Goal: Complete application form

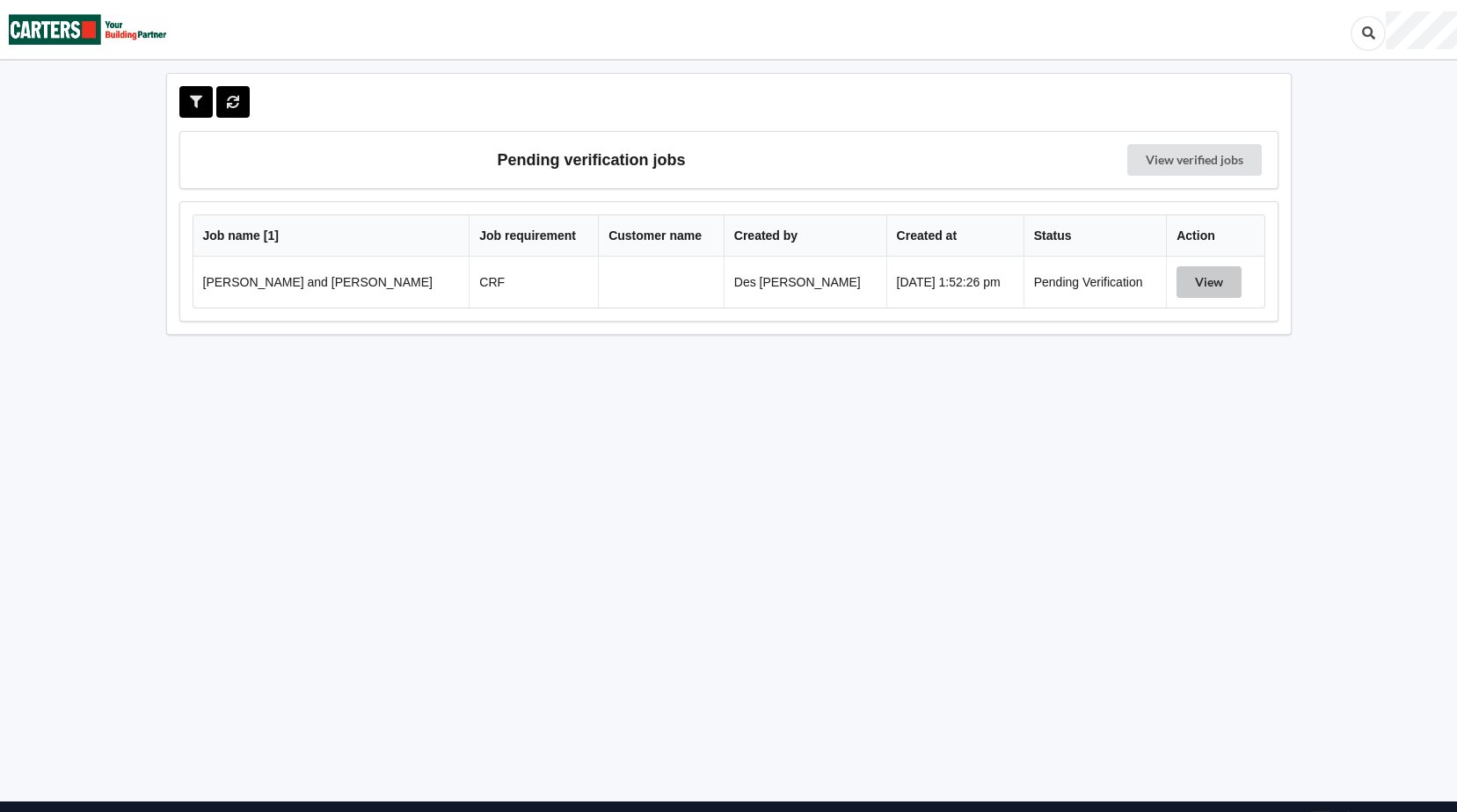
click at [1198, 281] on button "View" at bounding box center [1209, 282] width 65 height 31
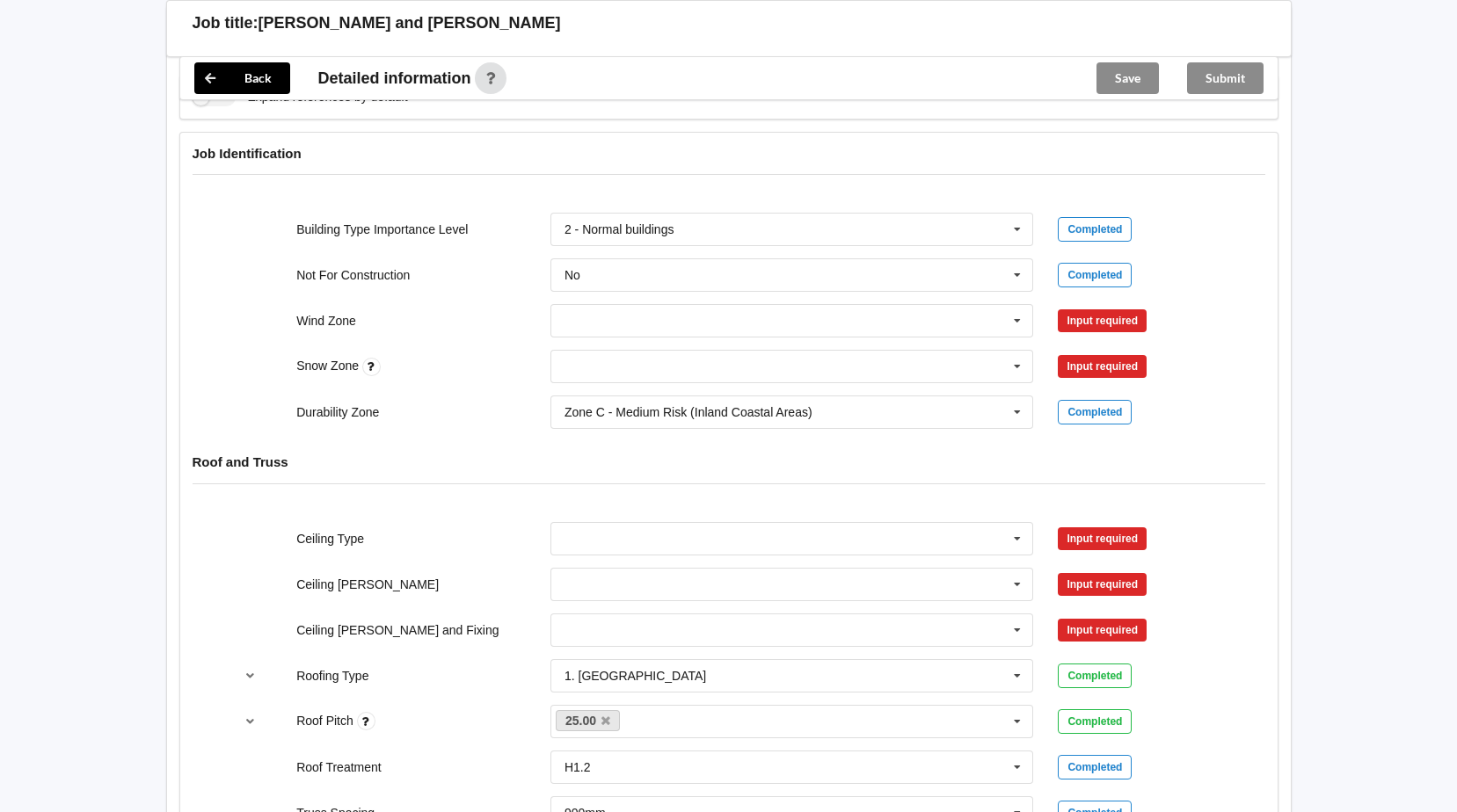
scroll to position [644, 0]
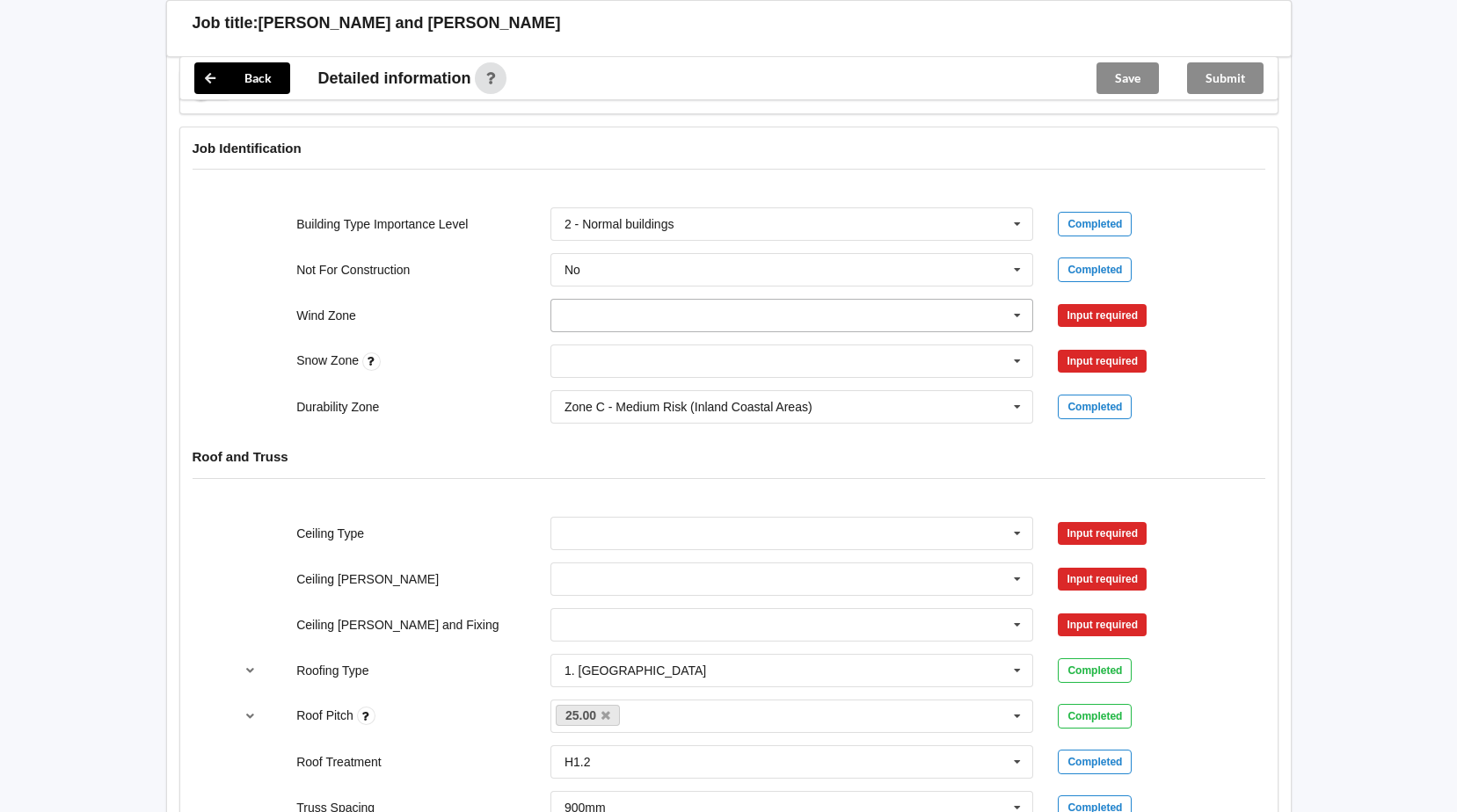
click at [1017, 314] on icon at bounding box center [1017, 315] width 26 height 32
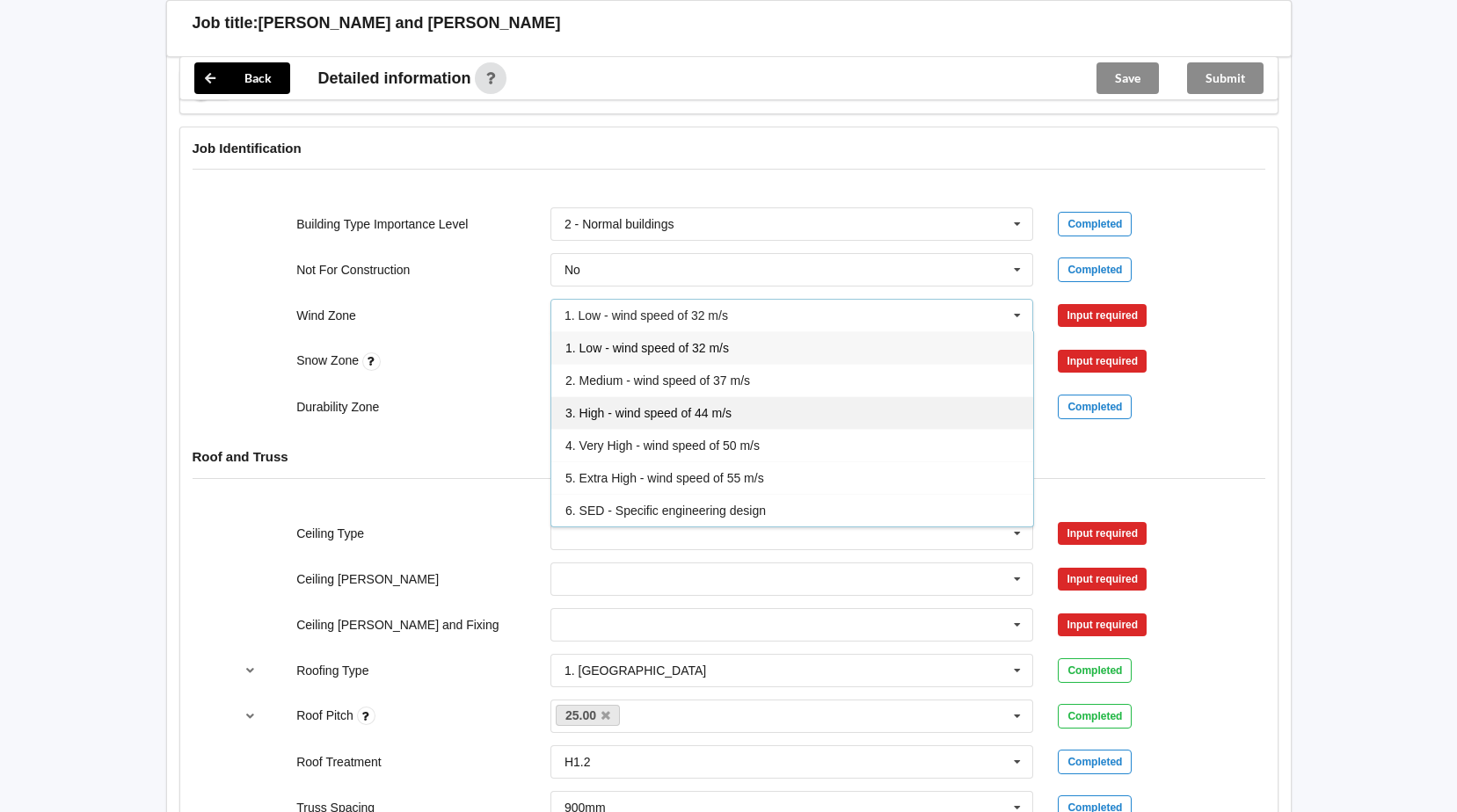
click at [722, 411] on span "3. High - wind speed of 44 m/s" at bounding box center [648, 413] width 167 height 14
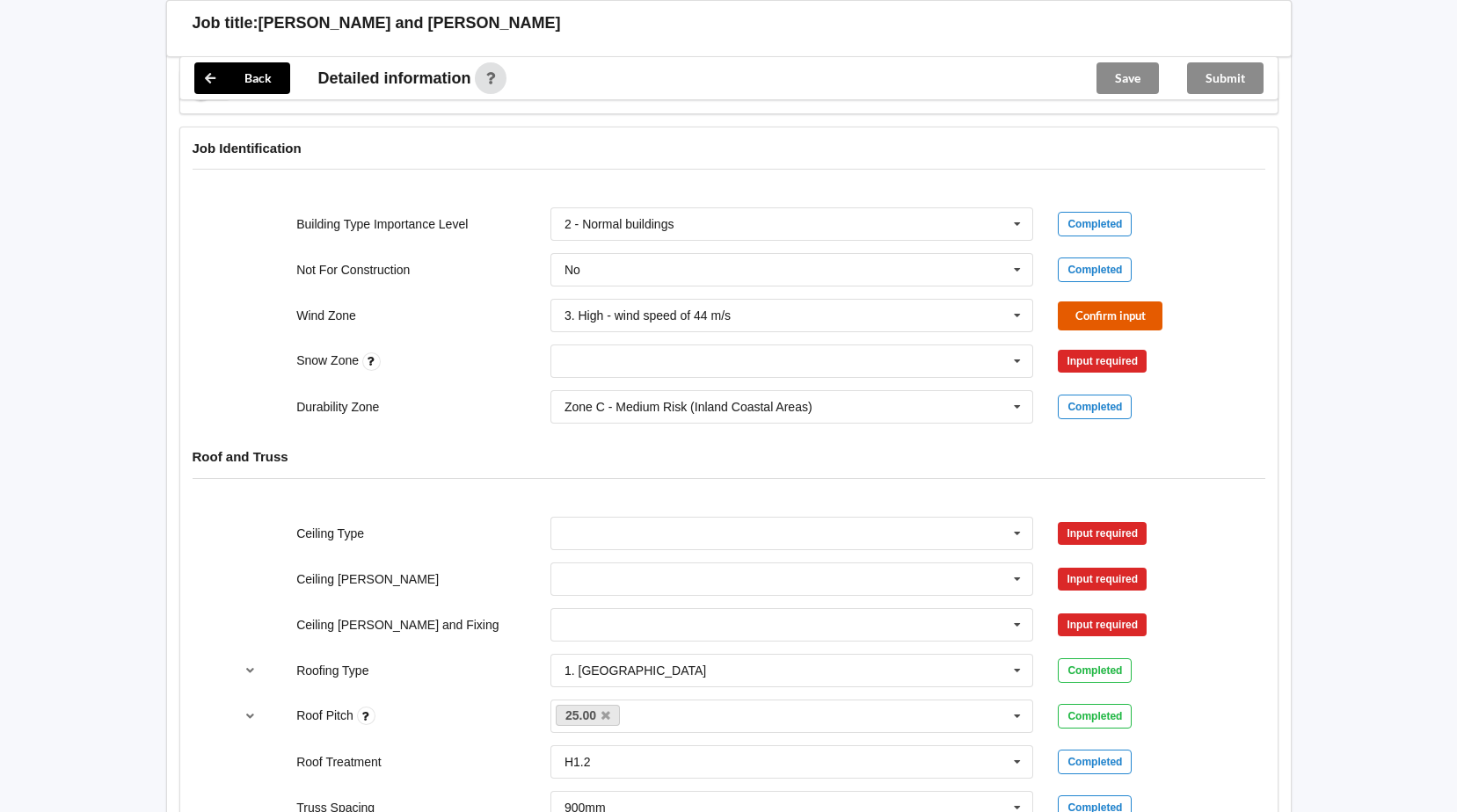
click at [1128, 321] on button "Confirm input" at bounding box center [1109, 316] width 104 height 29
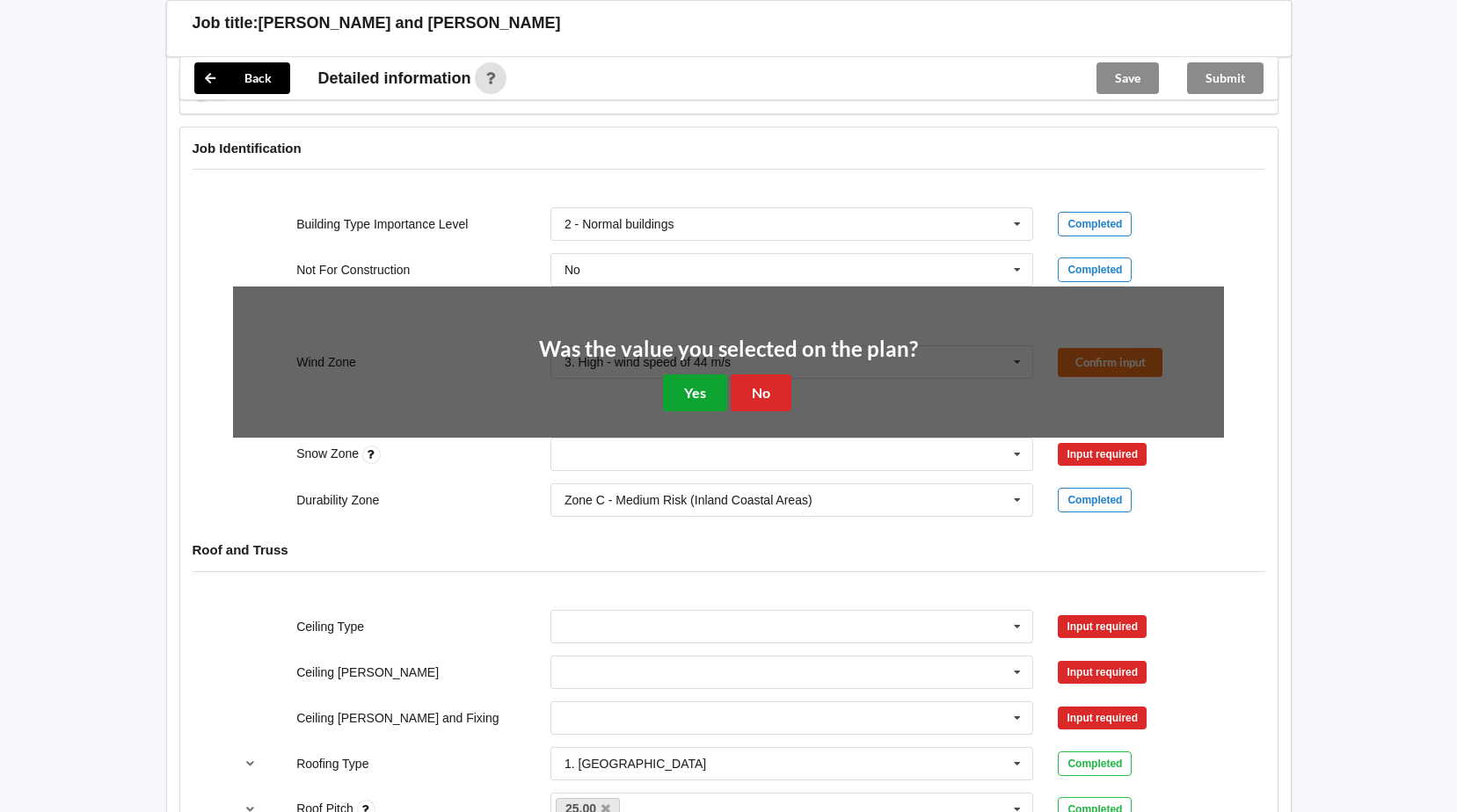
click at [698, 388] on button "Yes" at bounding box center [695, 392] width 64 height 36
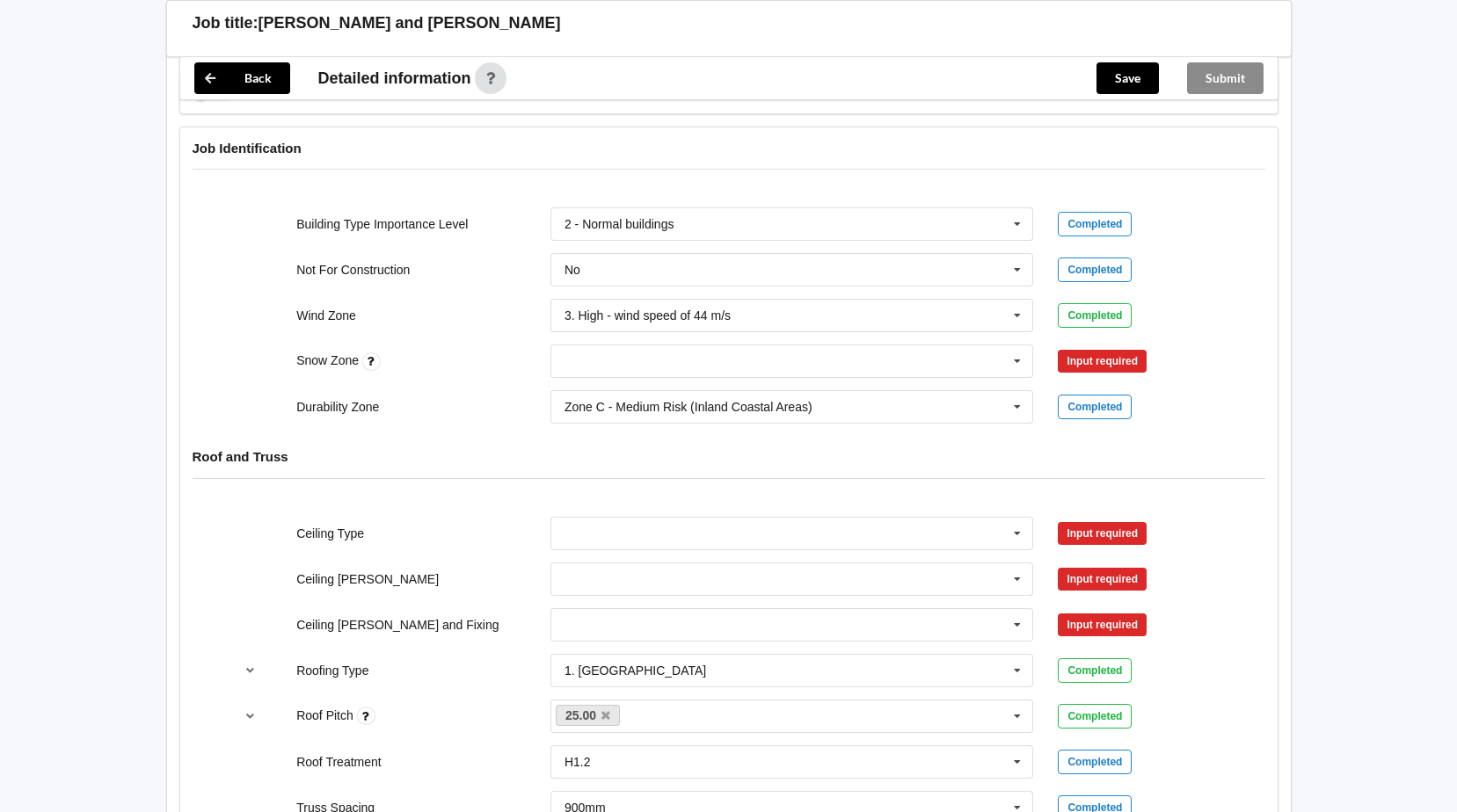
click at [1090, 357] on div "Input required" at bounding box center [1102, 360] width 89 height 22
click at [1016, 359] on icon at bounding box center [1017, 361] width 26 height 32
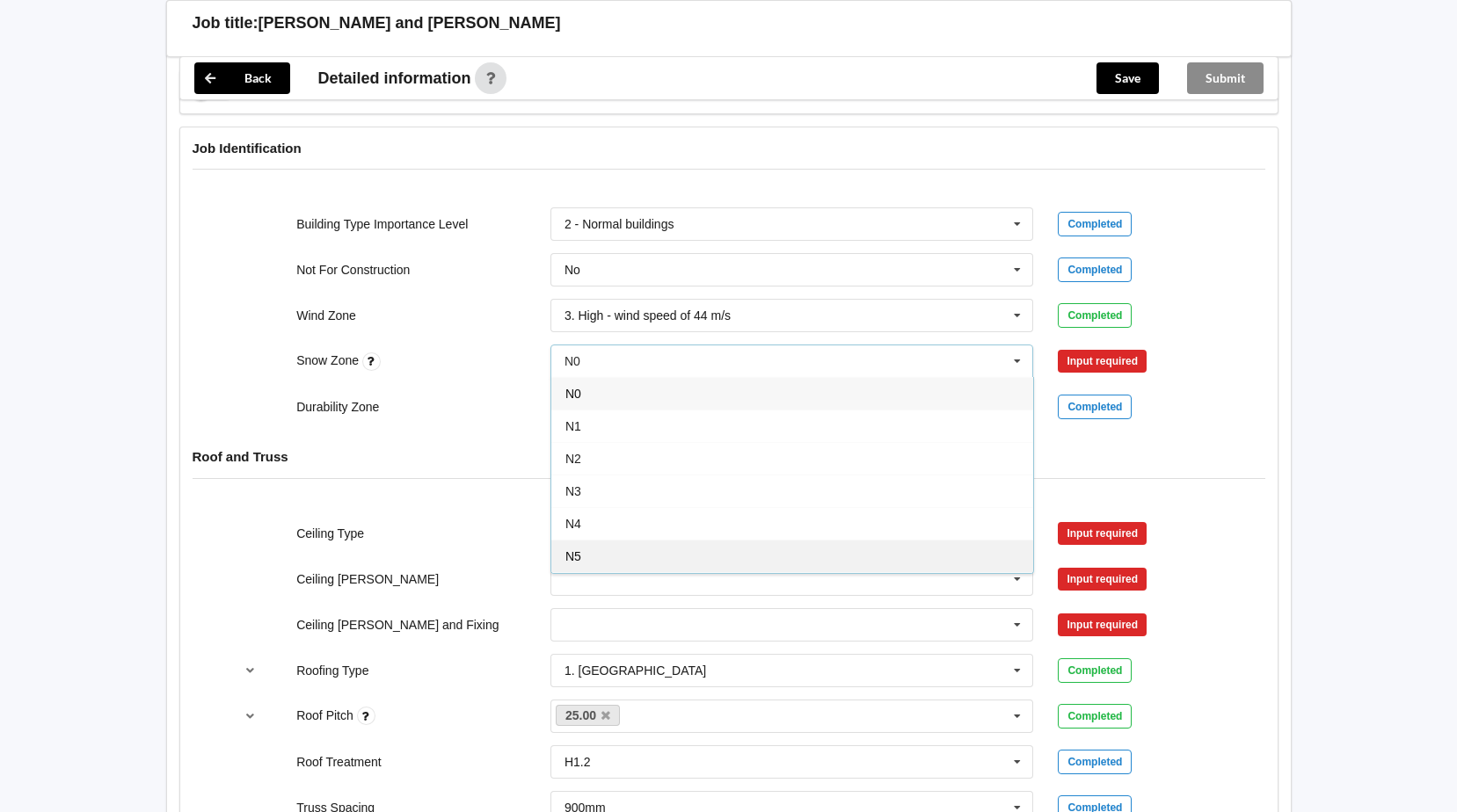
click at [859, 563] on div "N5" at bounding box center [792, 555] width 482 height 32
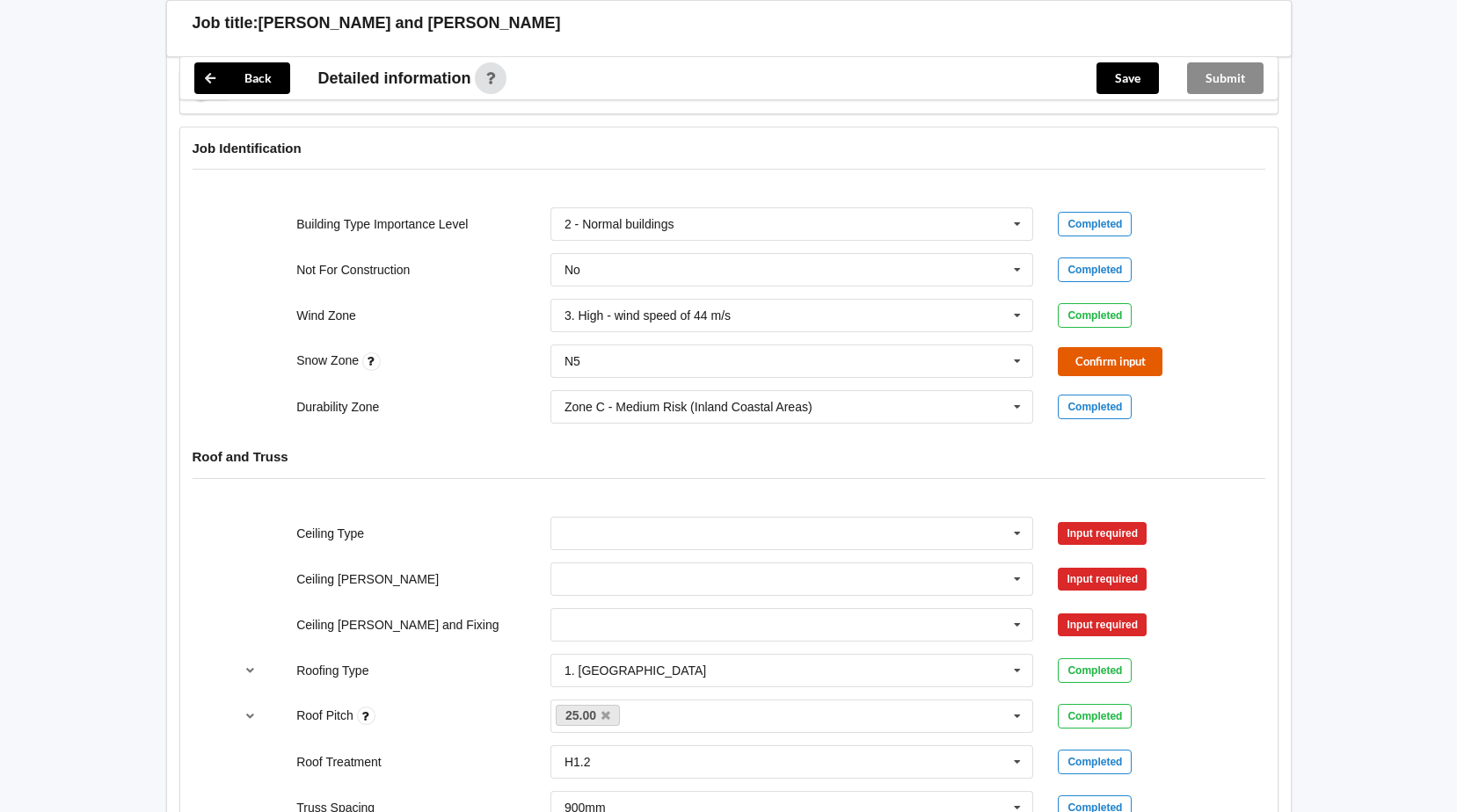
click at [1129, 364] on button "Confirm input" at bounding box center [1109, 362] width 104 height 29
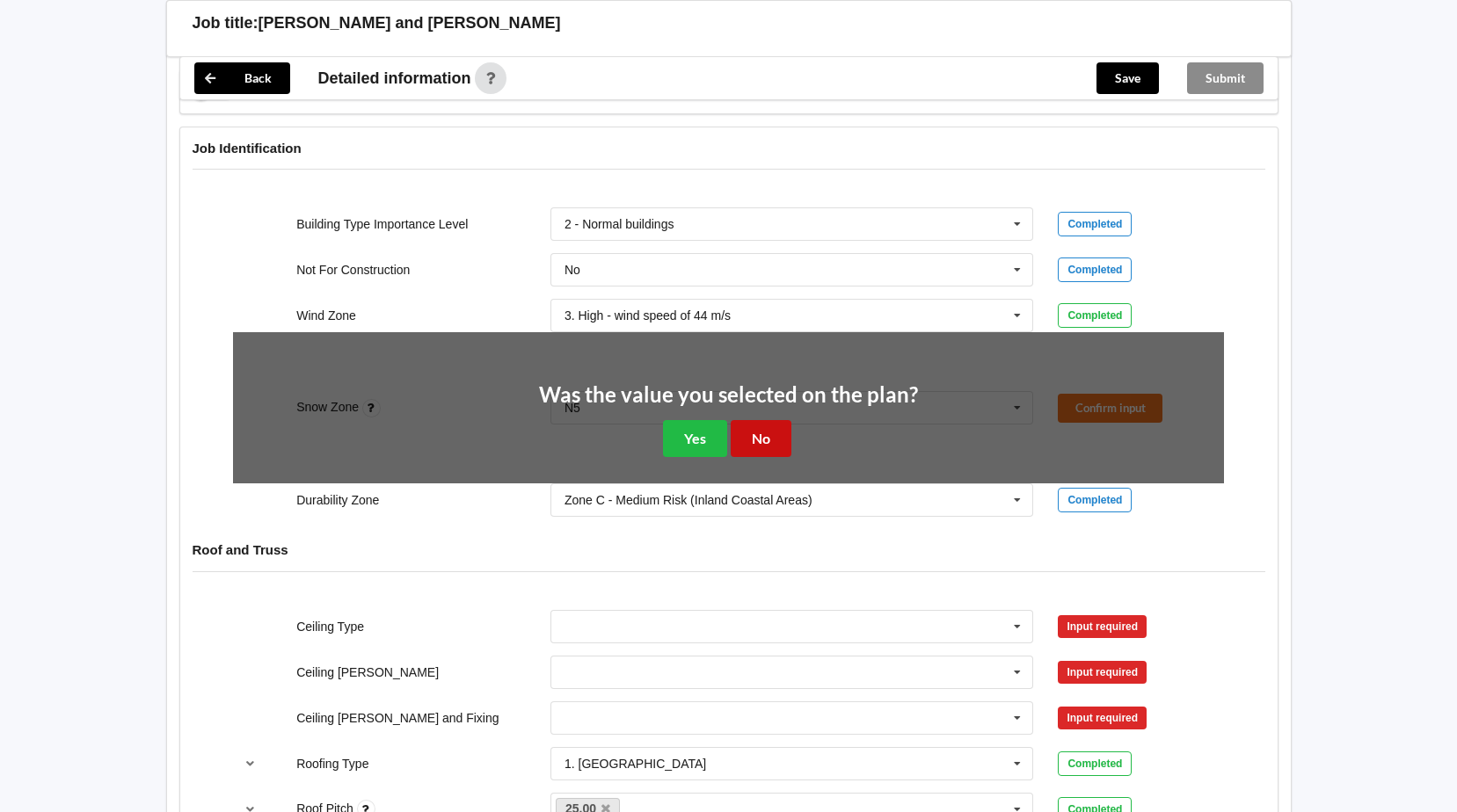
click at [757, 439] on button "No" at bounding box center [761, 438] width 60 height 36
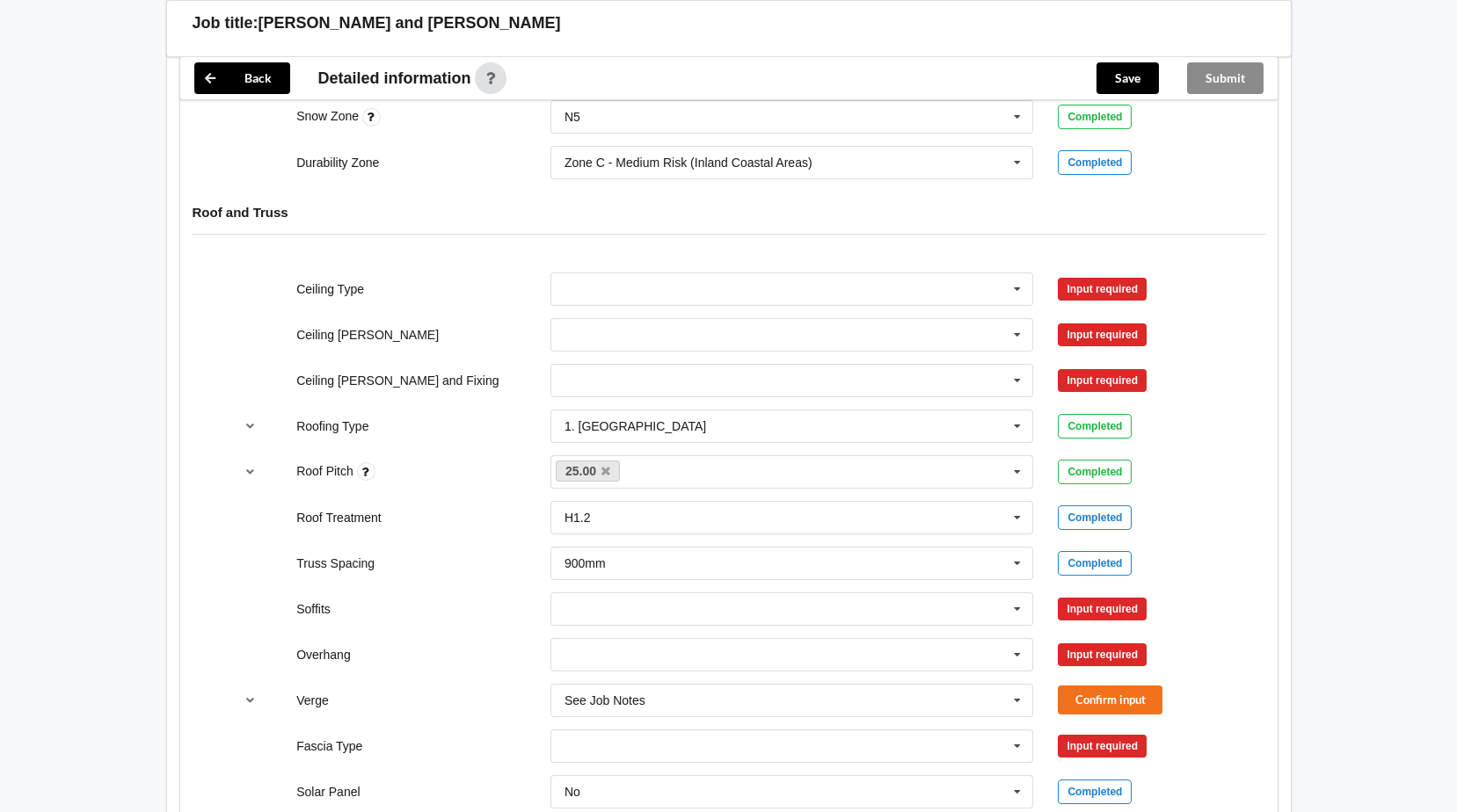
scroll to position [896, 0]
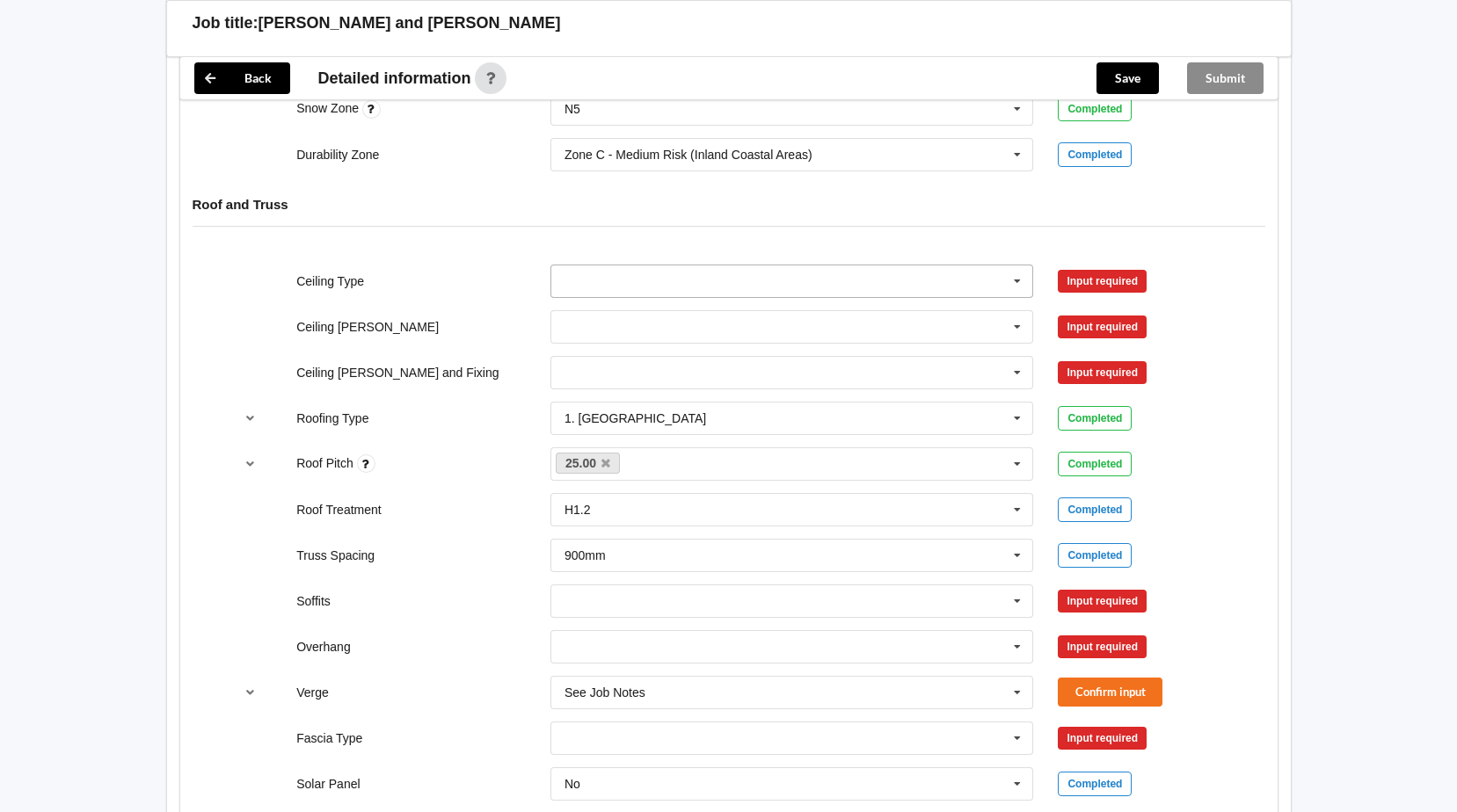
click at [1015, 280] on icon at bounding box center [1017, 281] width 26 height 32
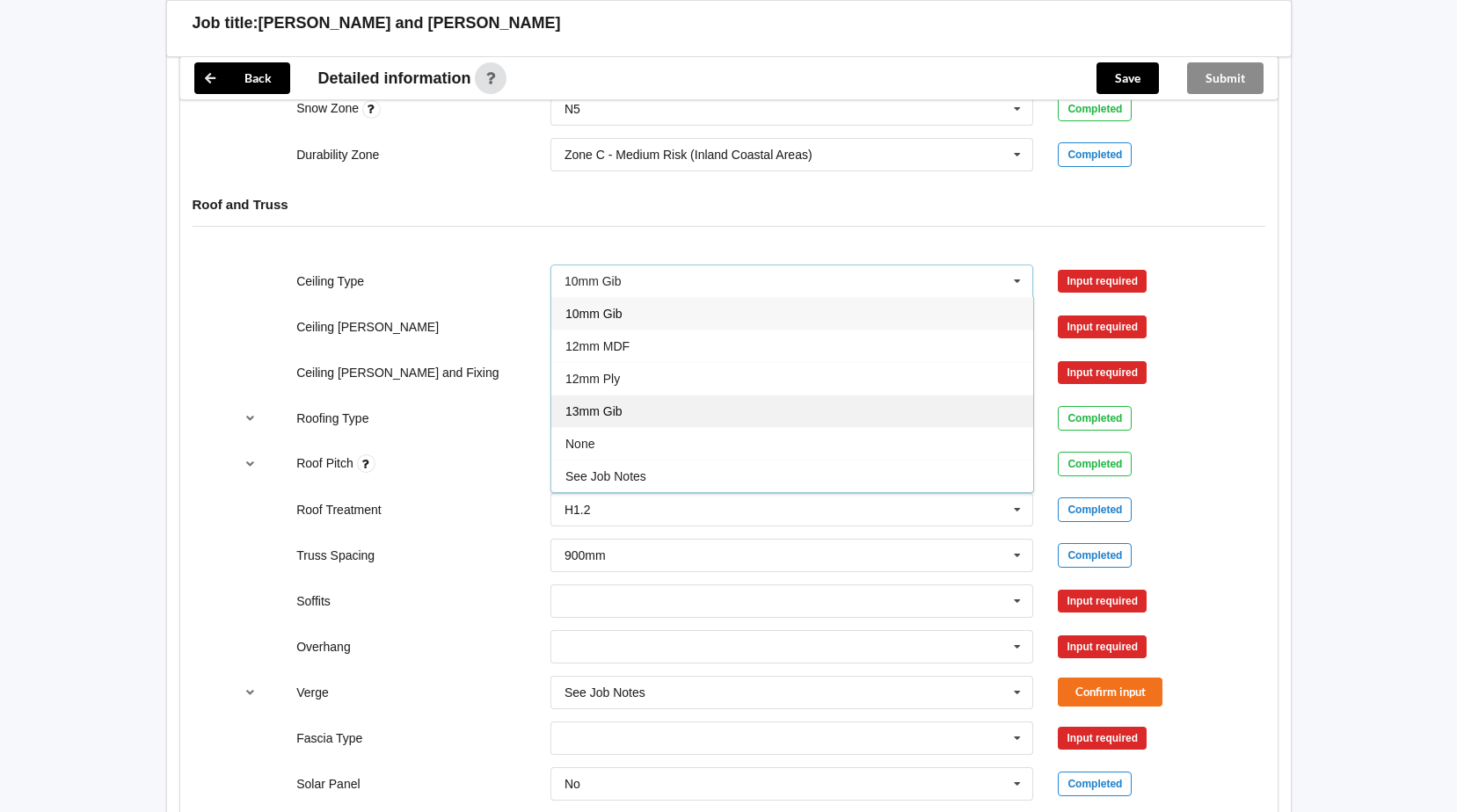
click at [837, 417] on div "13mm Gib" at bounding box center [792, 410] width 482 height 32
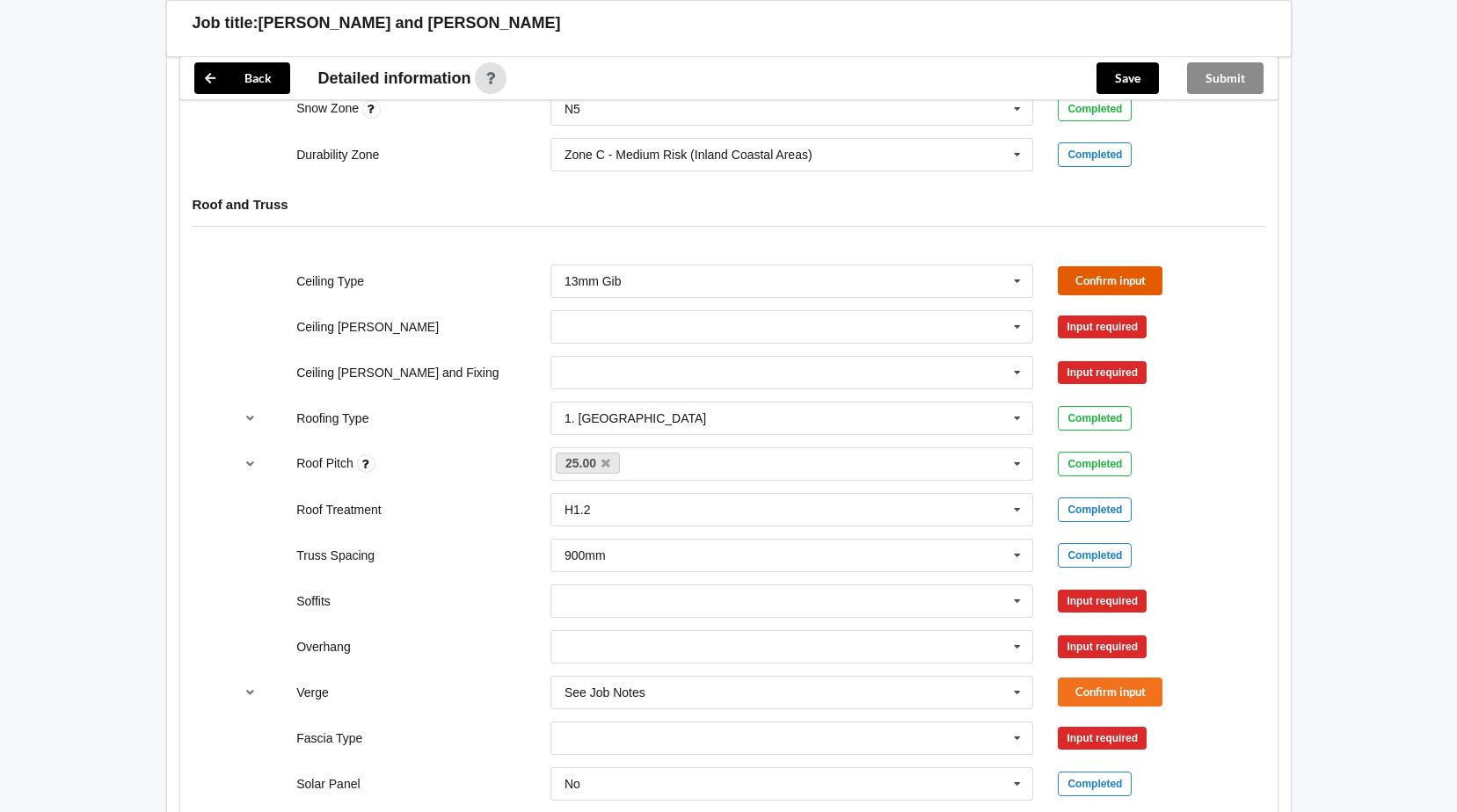
click at [1105, 282] on button "Confirm input" at bounding box center [1109, 281] width 104 height 29
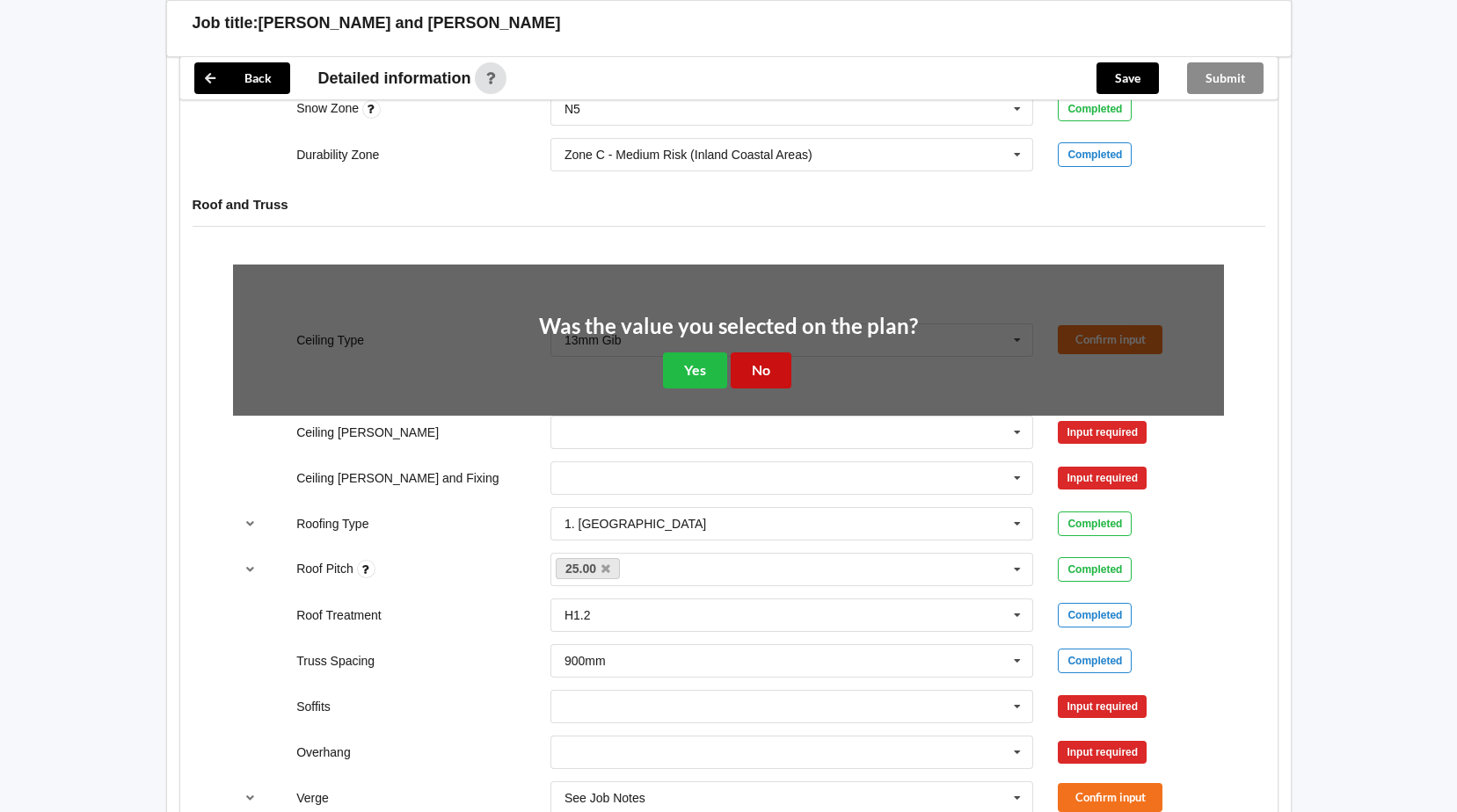
click at [750, 367] on button "No" at bounding box center [761, 370] width 60 height 36
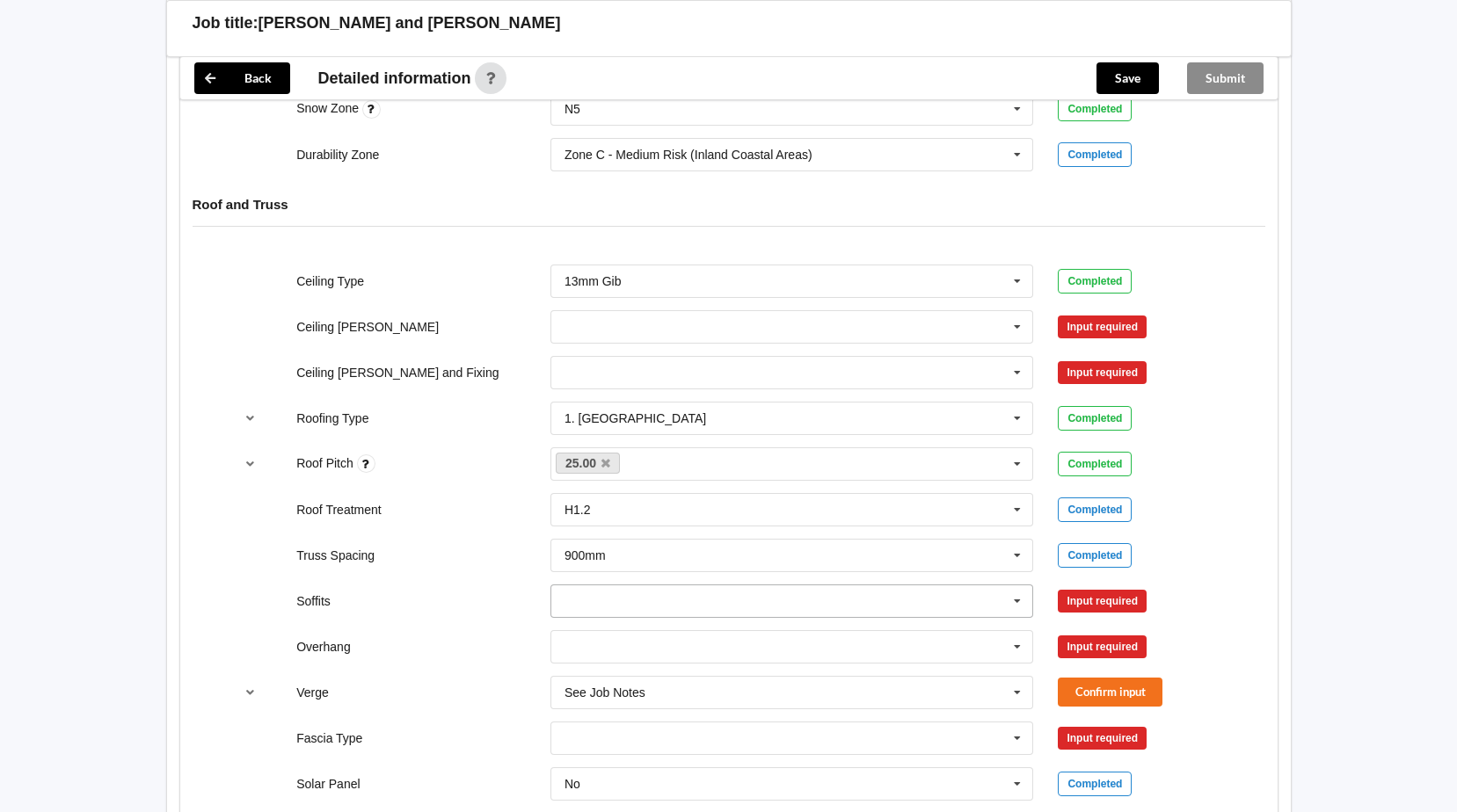
click at [1017, 601] on icon at bounding box center [1017, 601] width 26 height 32
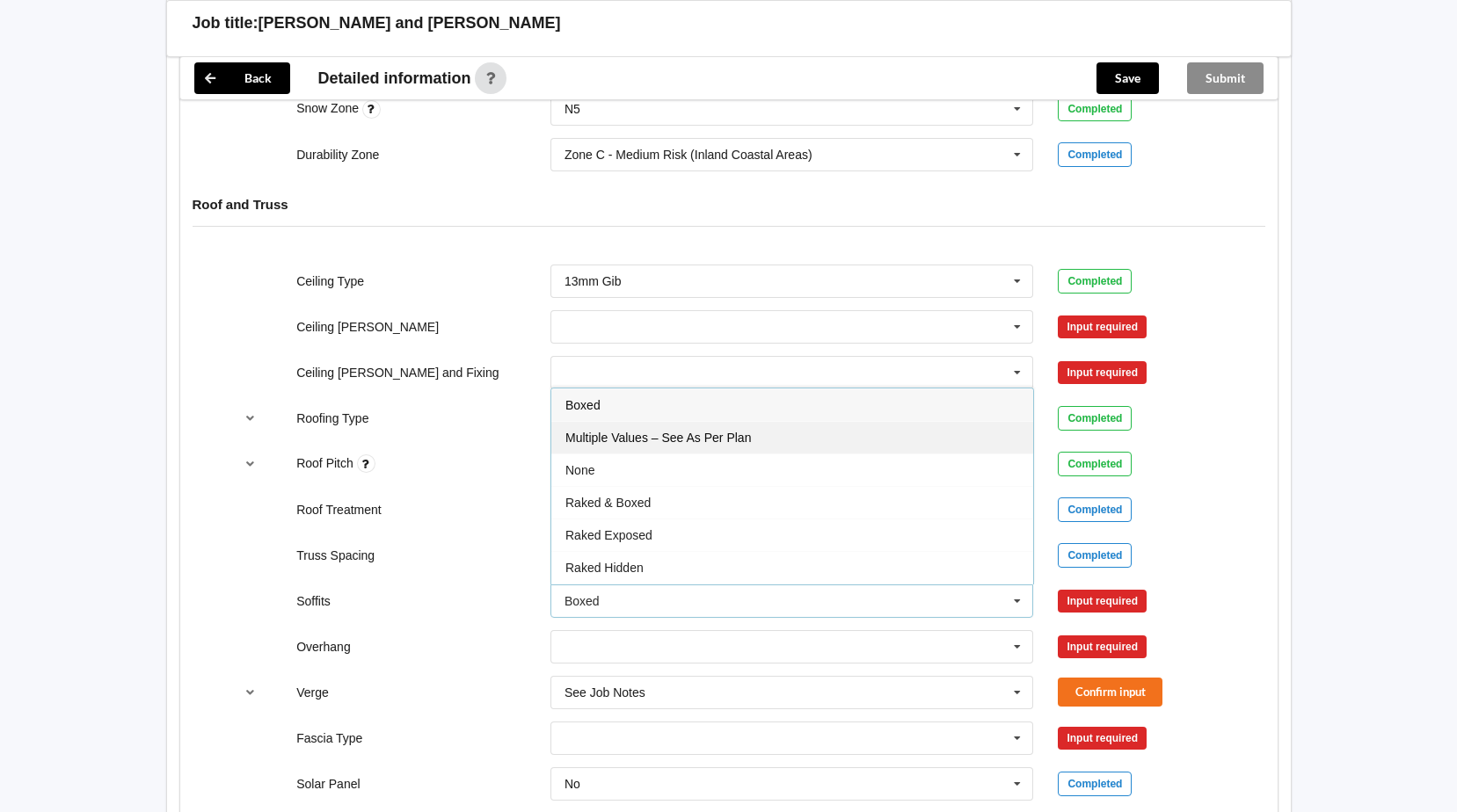
click at [710, 438] on span "Multiple Values – See As Per Plan" at bounding box center [657, 437] width 185 height 14
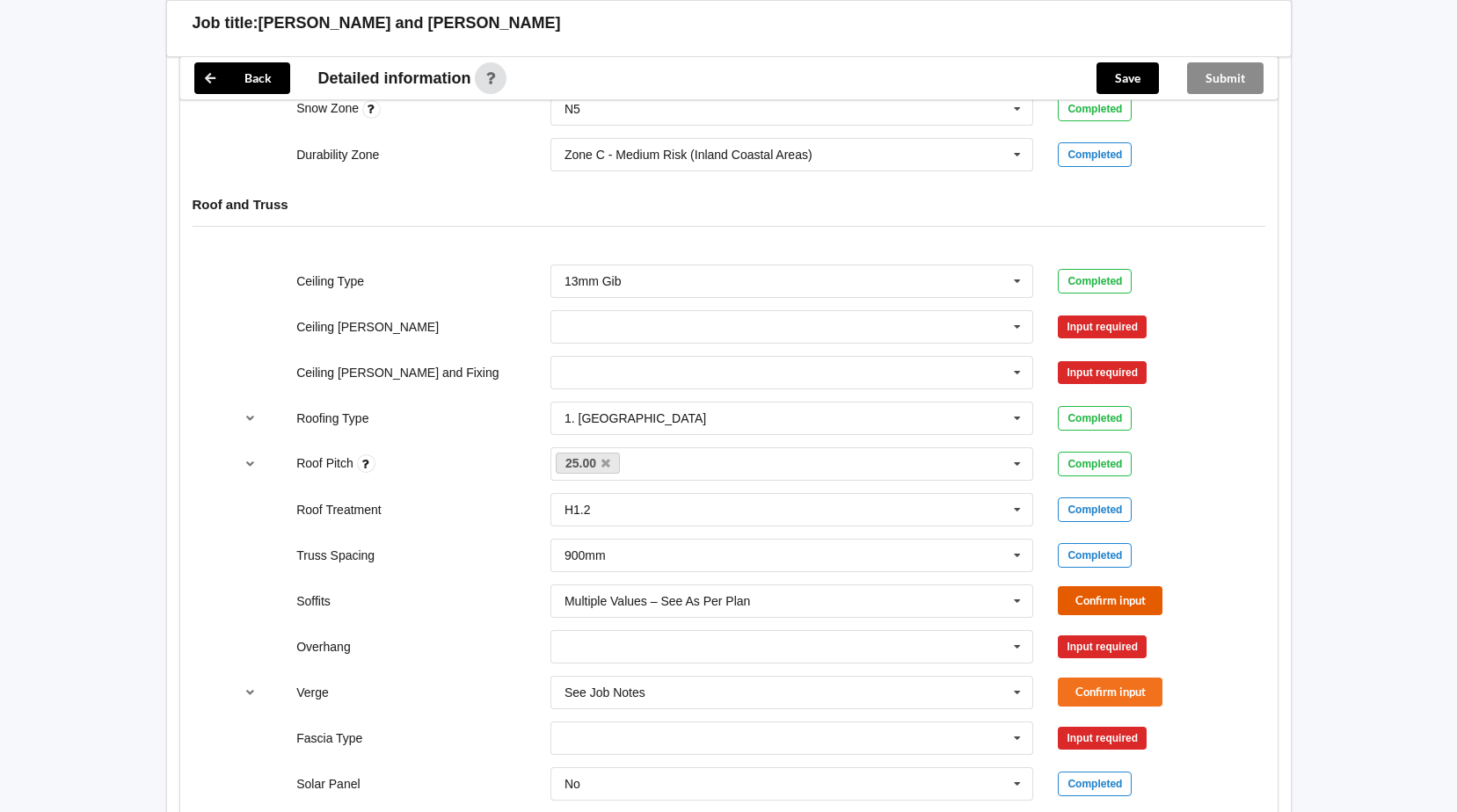
click at [1102, 598] on button "Confirm input" at bounding box center [1109, 601] width 104 height 29
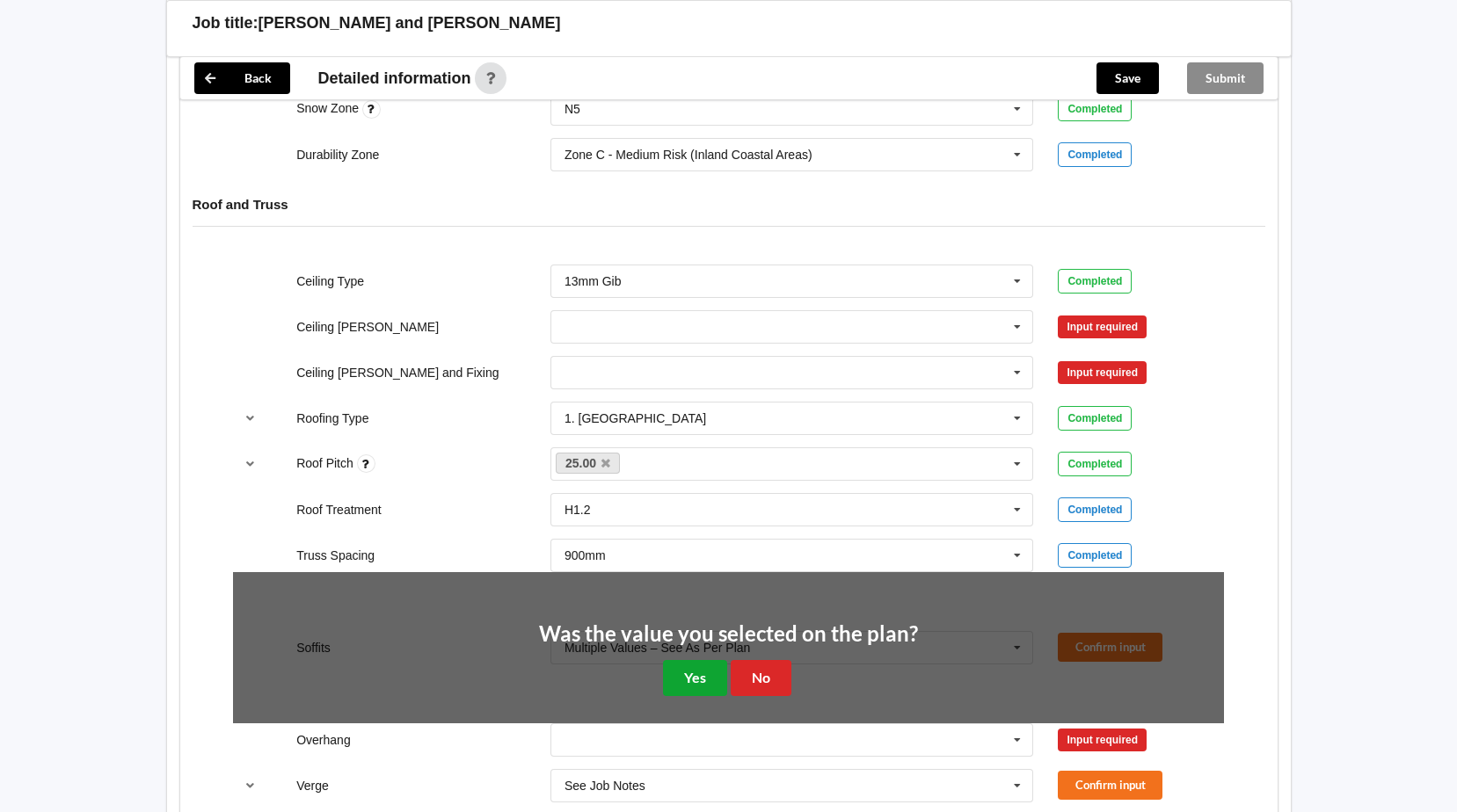
click at [696, 683] on button "Yes" at bounding box center [695, 678] width 64 height 36
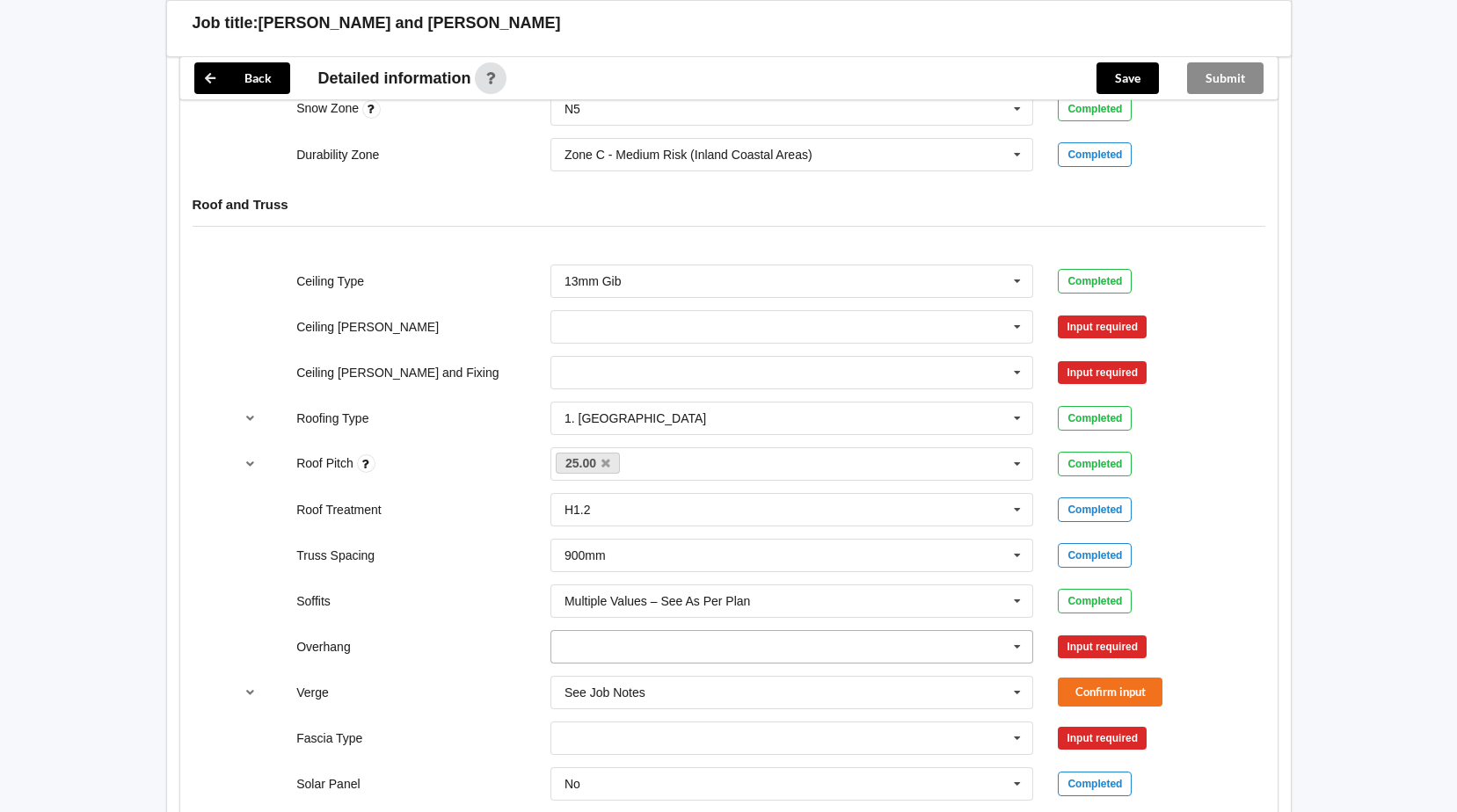
click at [1016, 646] on icon at bounding box center [1017, 646] width 26 height 32
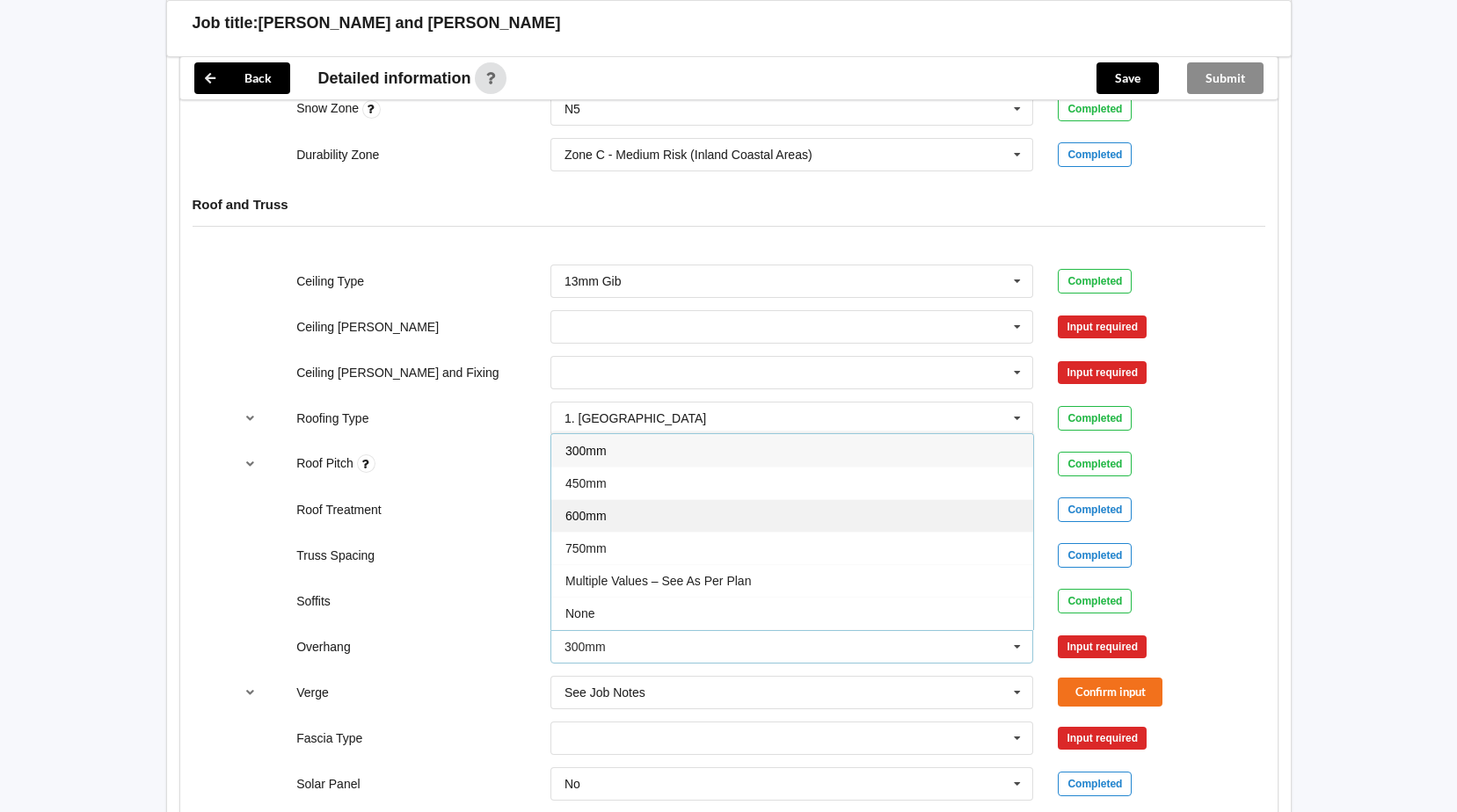
click at [864, 521] on div "600mm" at bounding box center [792, 515] width 482 height 32
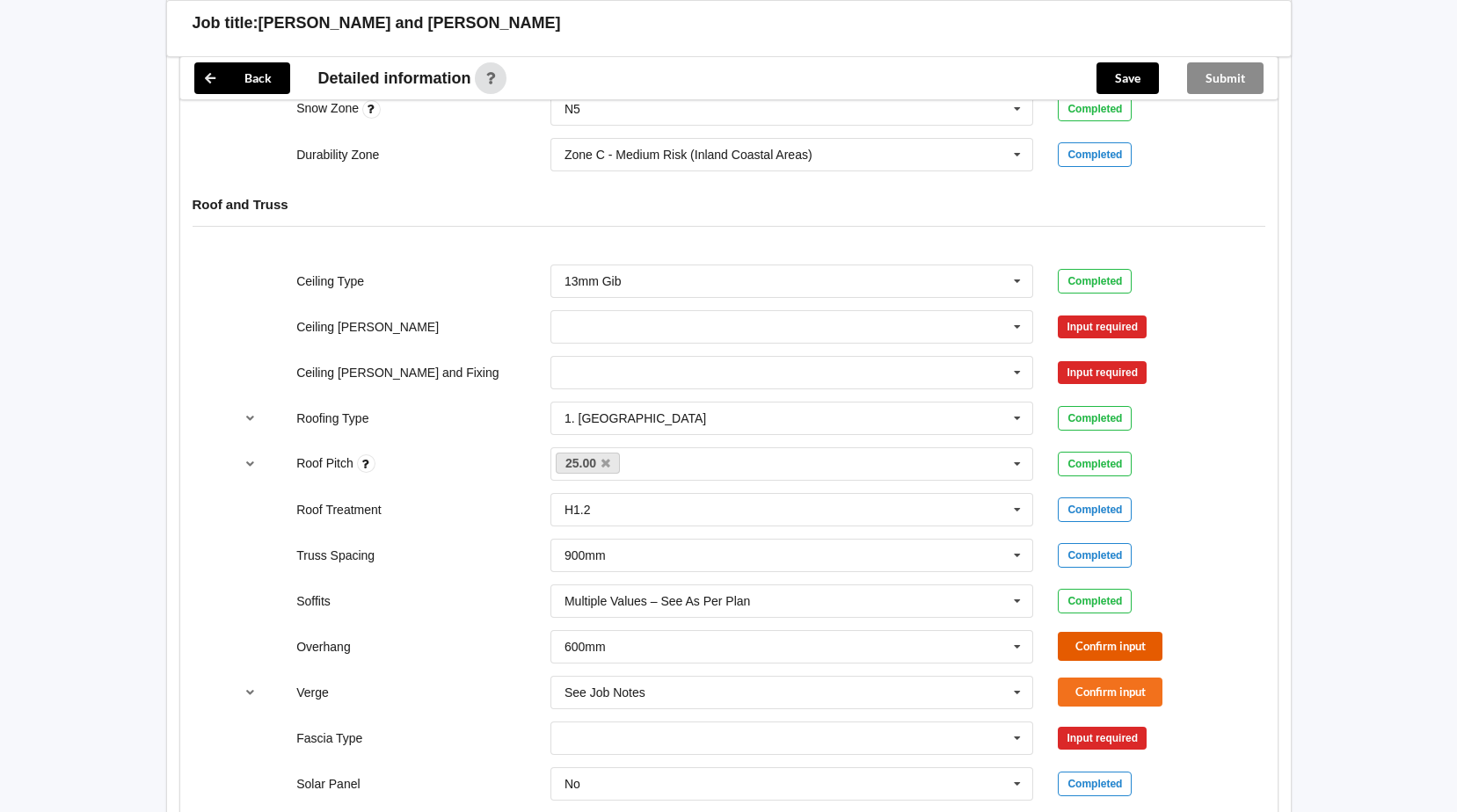
click at [1117, 646] on button "Confirm input" at bounding box center [1109, 646] width 104 height 29
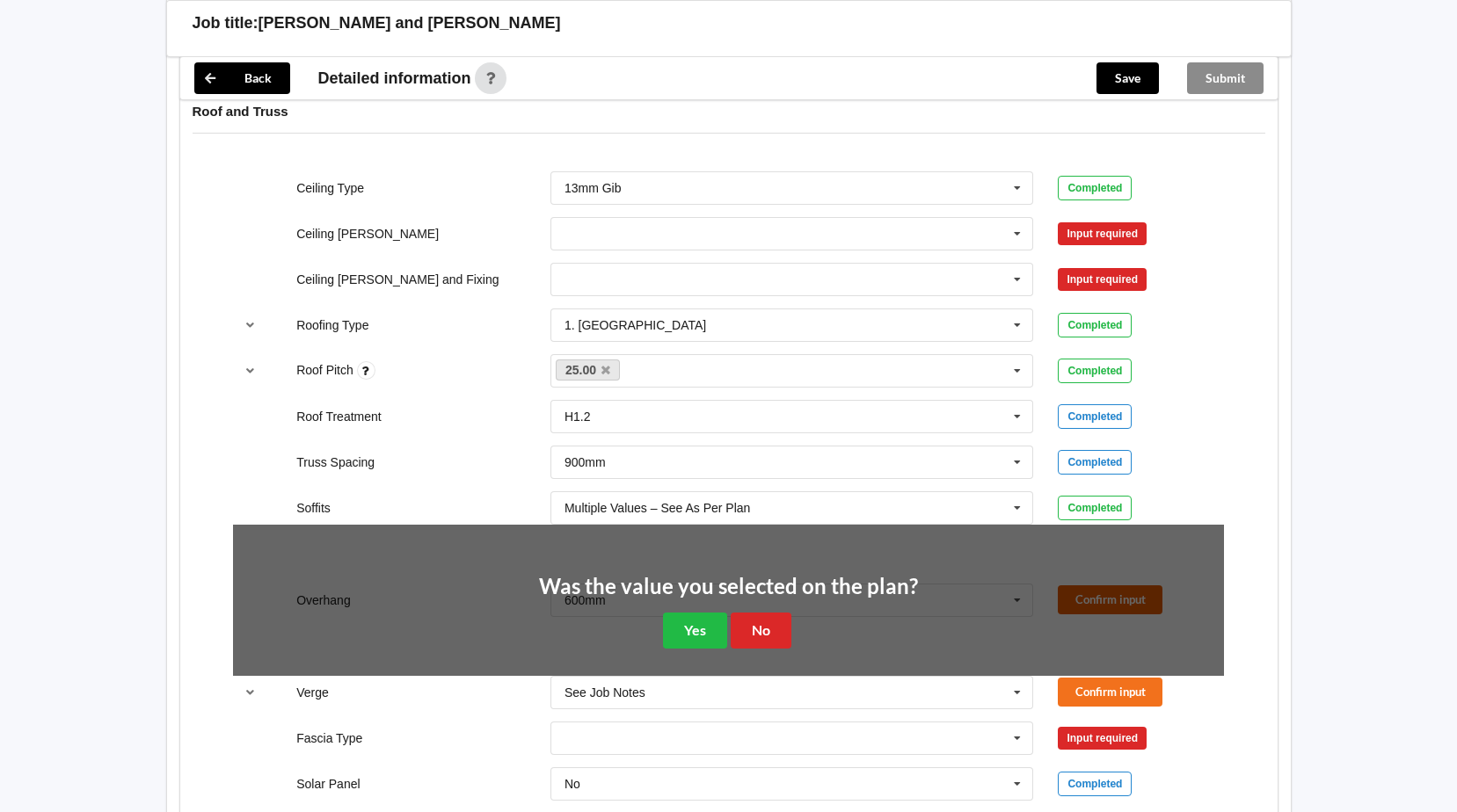
scroll to position [1173, 0]
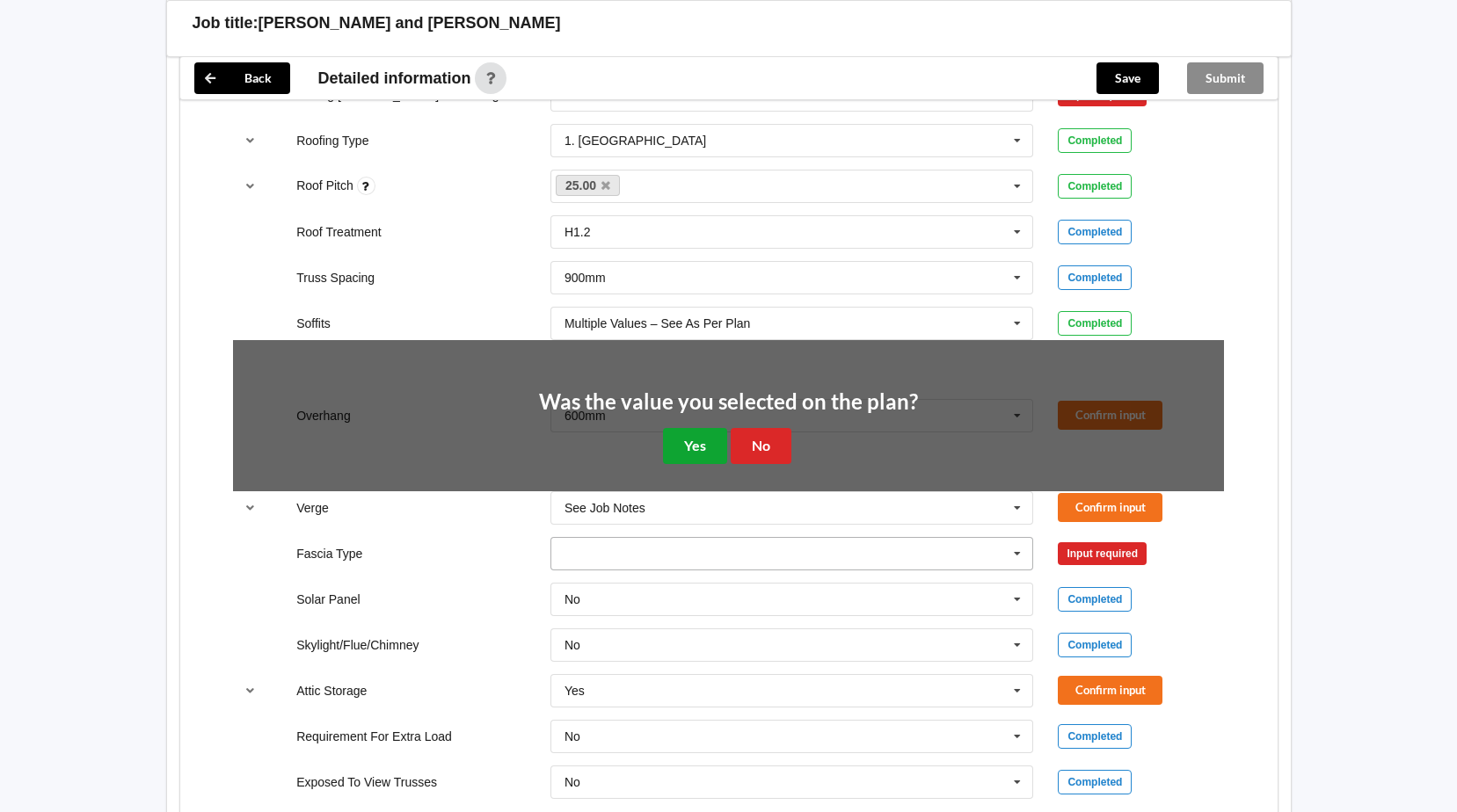
click at [701, 454] on button "Yes" at bounding box center [695, 446] width 64 height 36
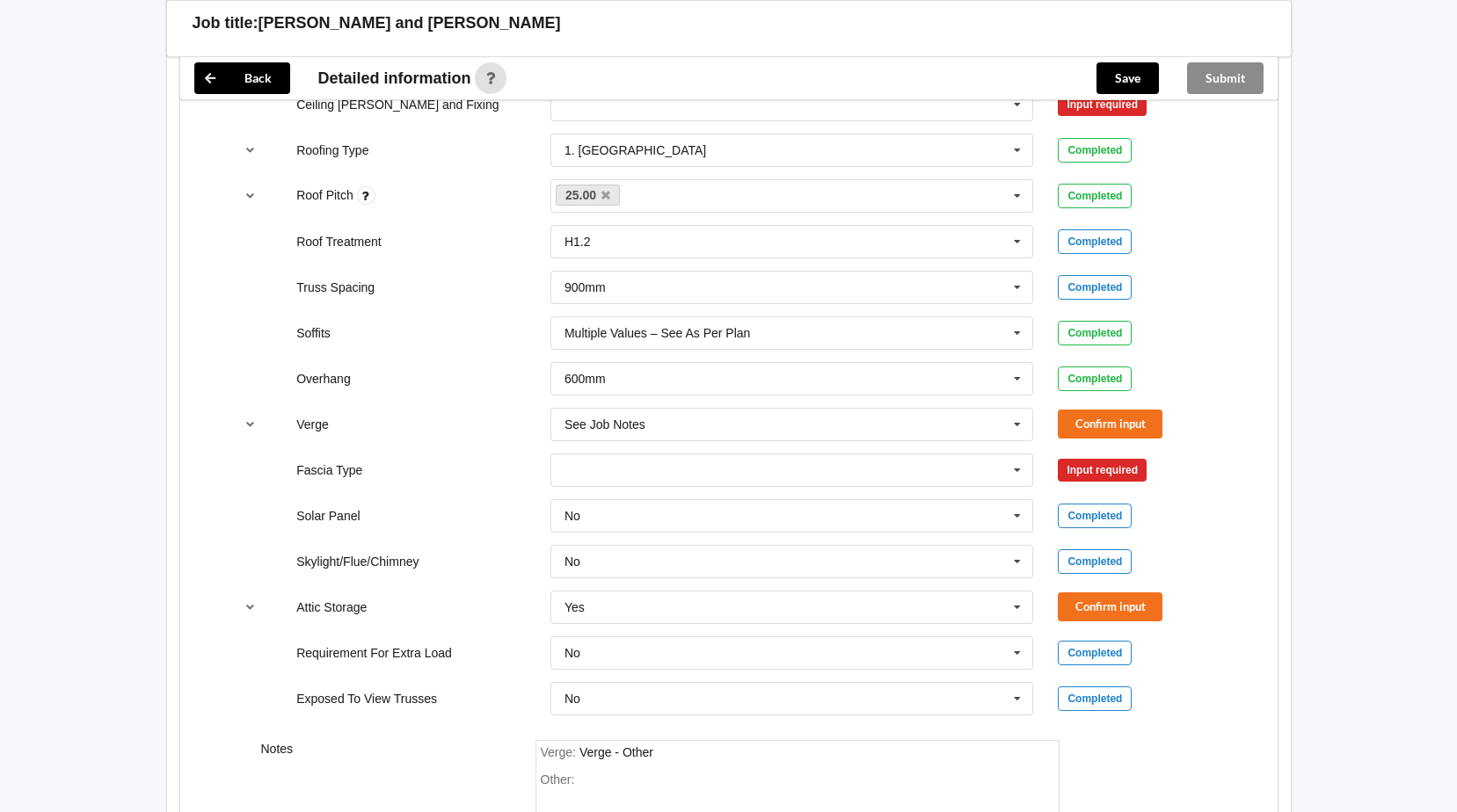
scroll to position [1114, 0]
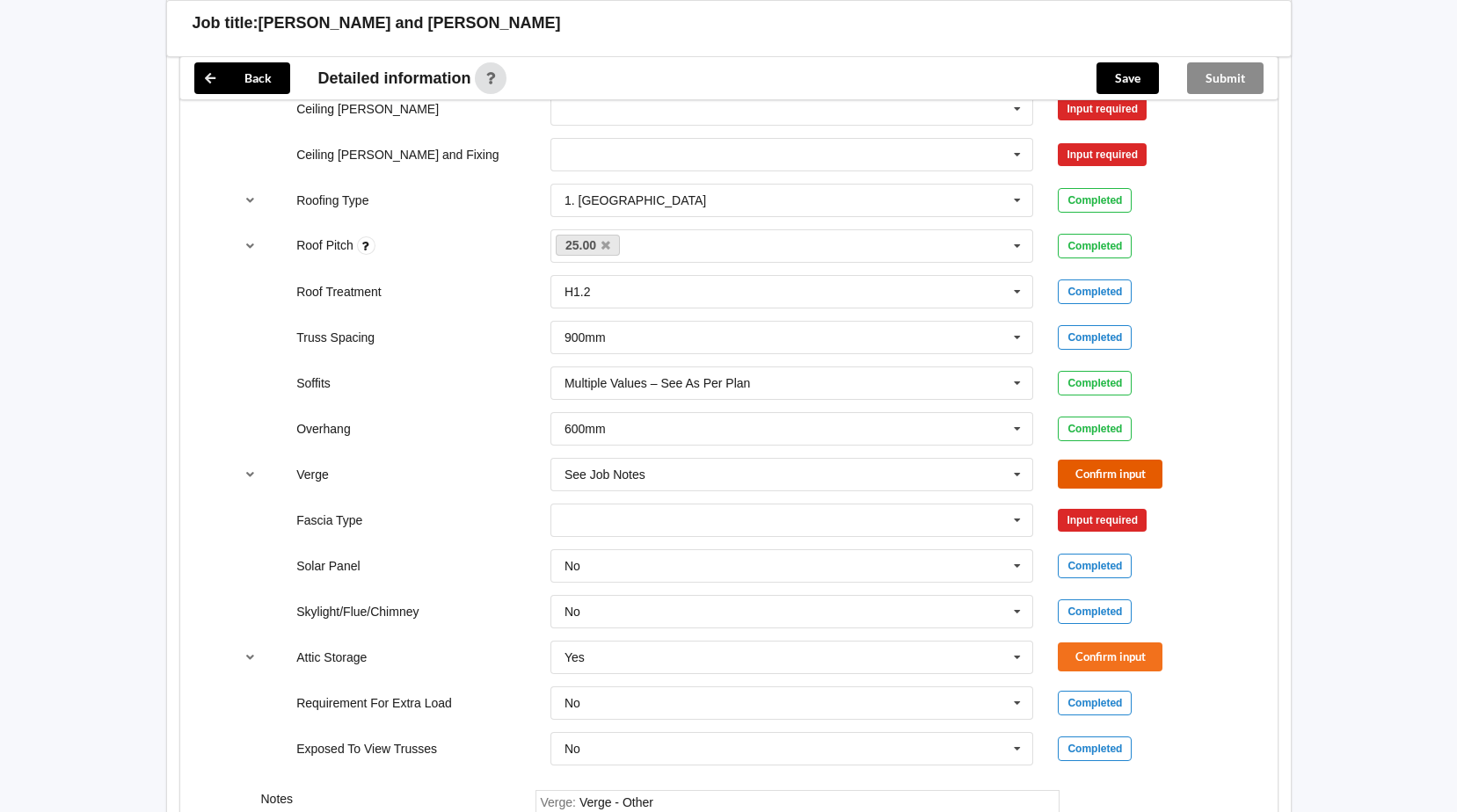
click at [1078, 479] on button "Confirm input" at bounding box center [1109, 474] width 104 height 29
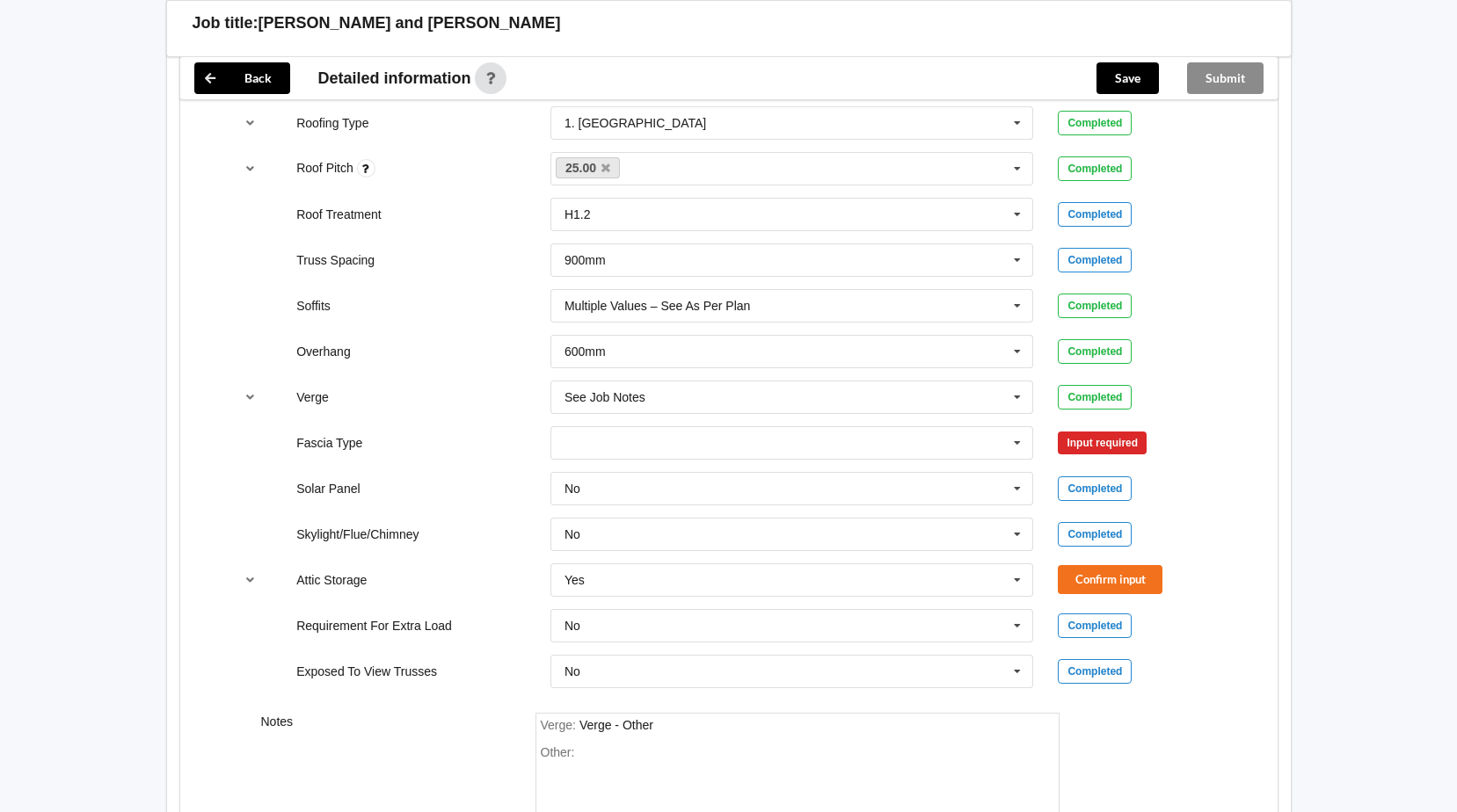
scroll to position [1197, 0]
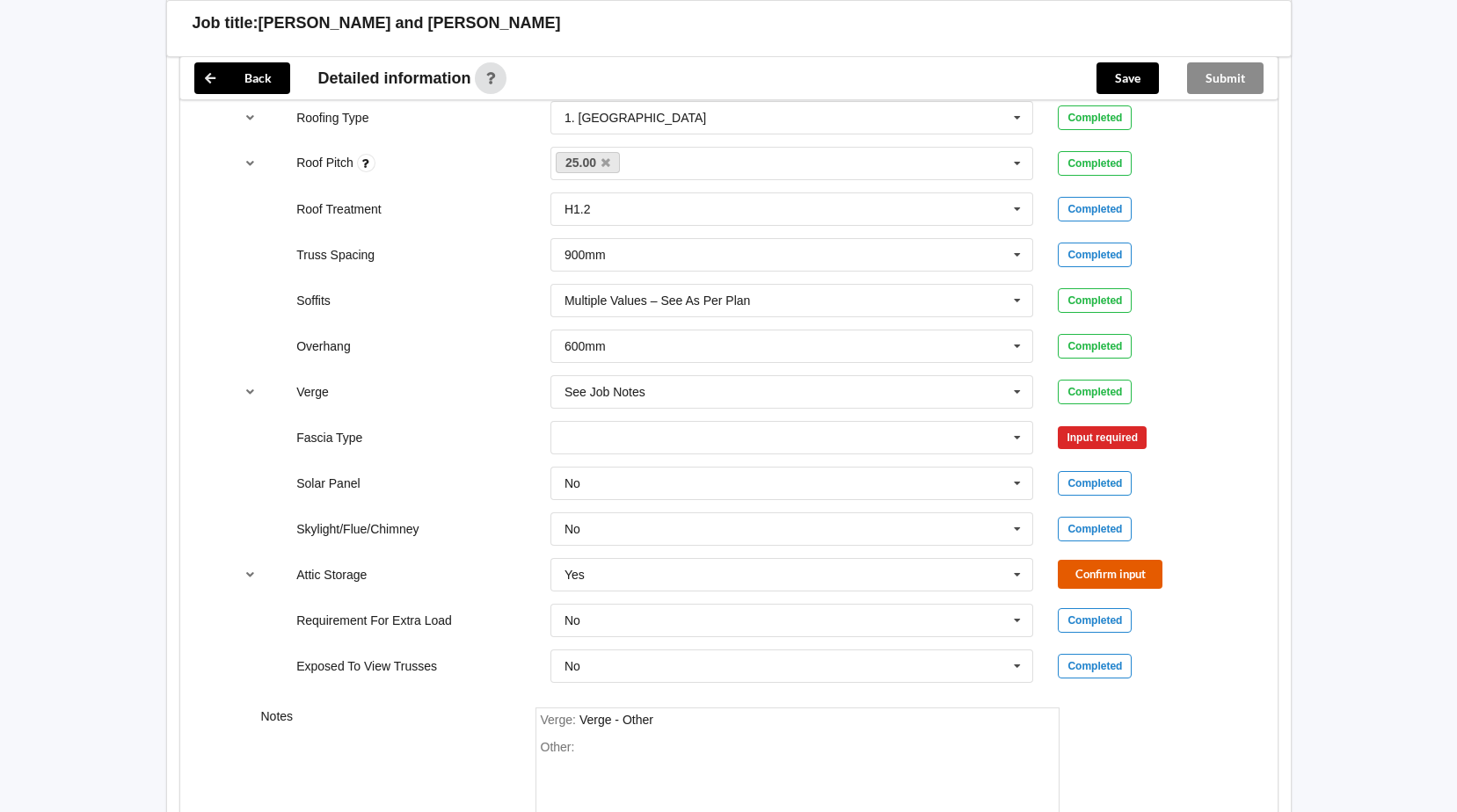
click at [1097, 574] on button "Confirm input" at bounding box center [1109, 574] width 104 height 29
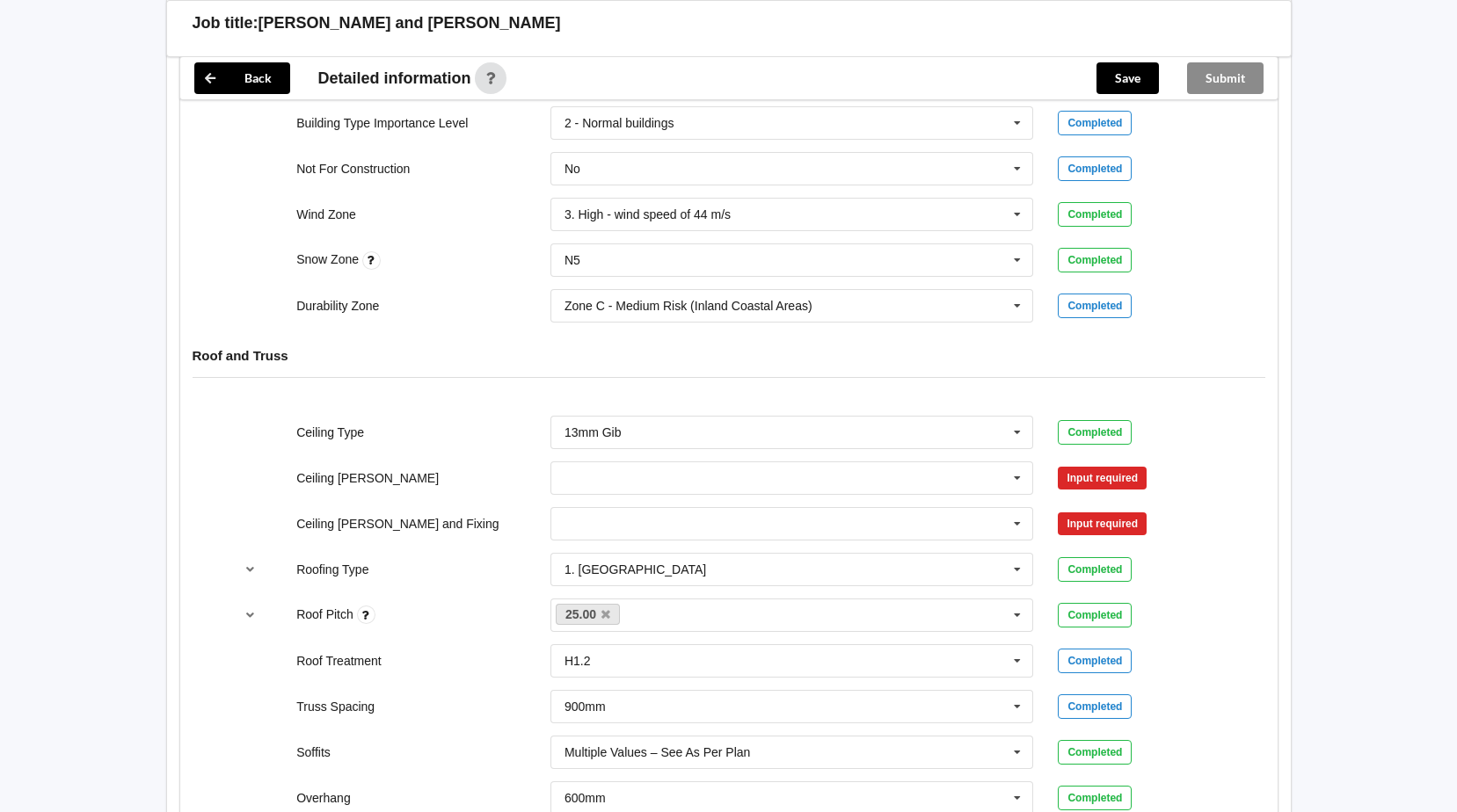
scroll to position [740, 0]
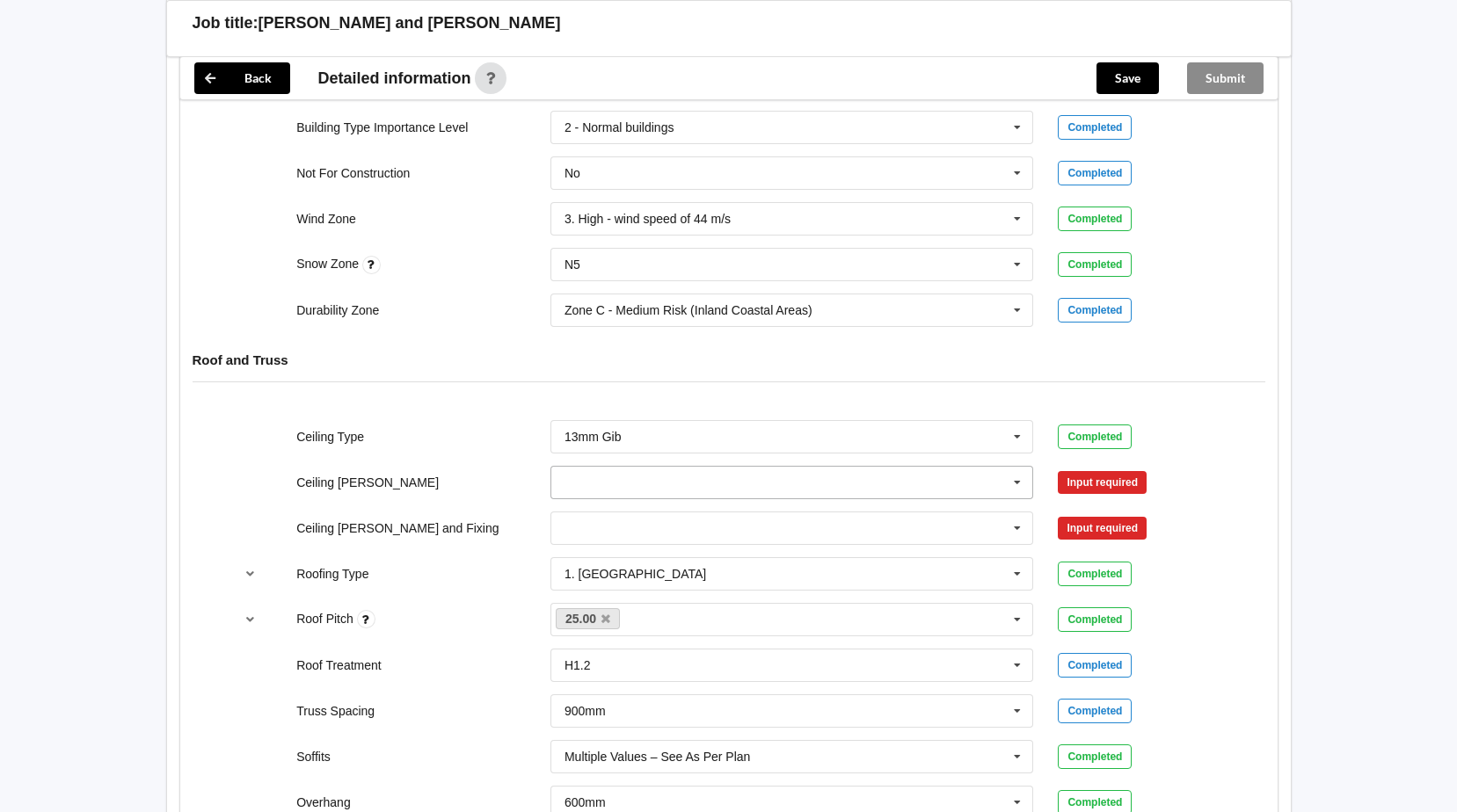
click at [1020, 477] on icon at bounding box center [1017, 482] width 26 height 32
click at [745, 585] on div "600mm" at bounding box center [792, 579] width 482 height 32
click at [1113, 484] on button "Confirm input" at bounding box center [1109, 482] width 104 height 29
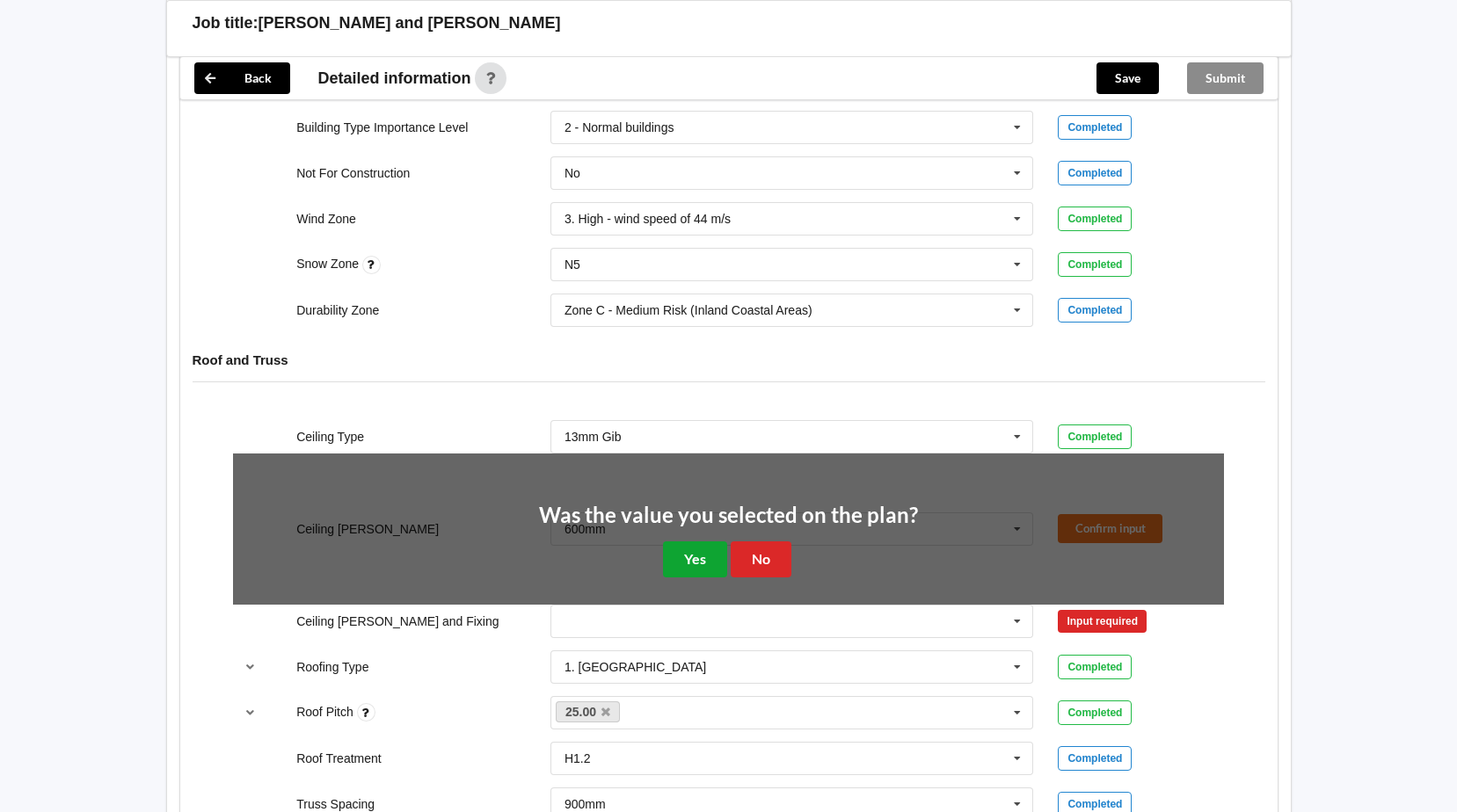
click at [710, 558] on button "Yes" at bounding box center [695, 559] width 64 height 36
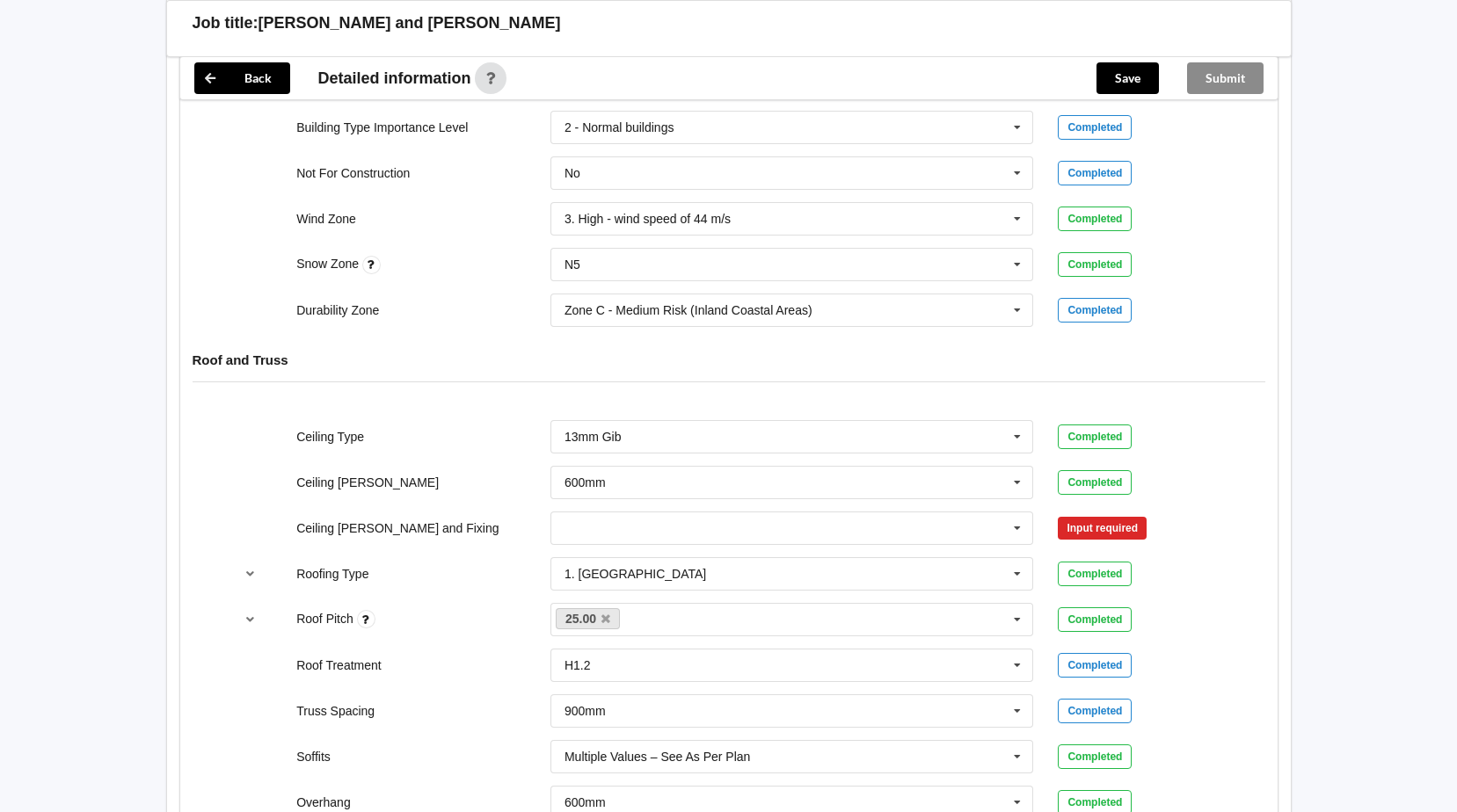
click at [1079, 528] on div "Input required" at bounding box center [1102, 528] width 89 height 22
click at [1017, 525] on icon at bounding box center [1017, 528] width 26 height 32
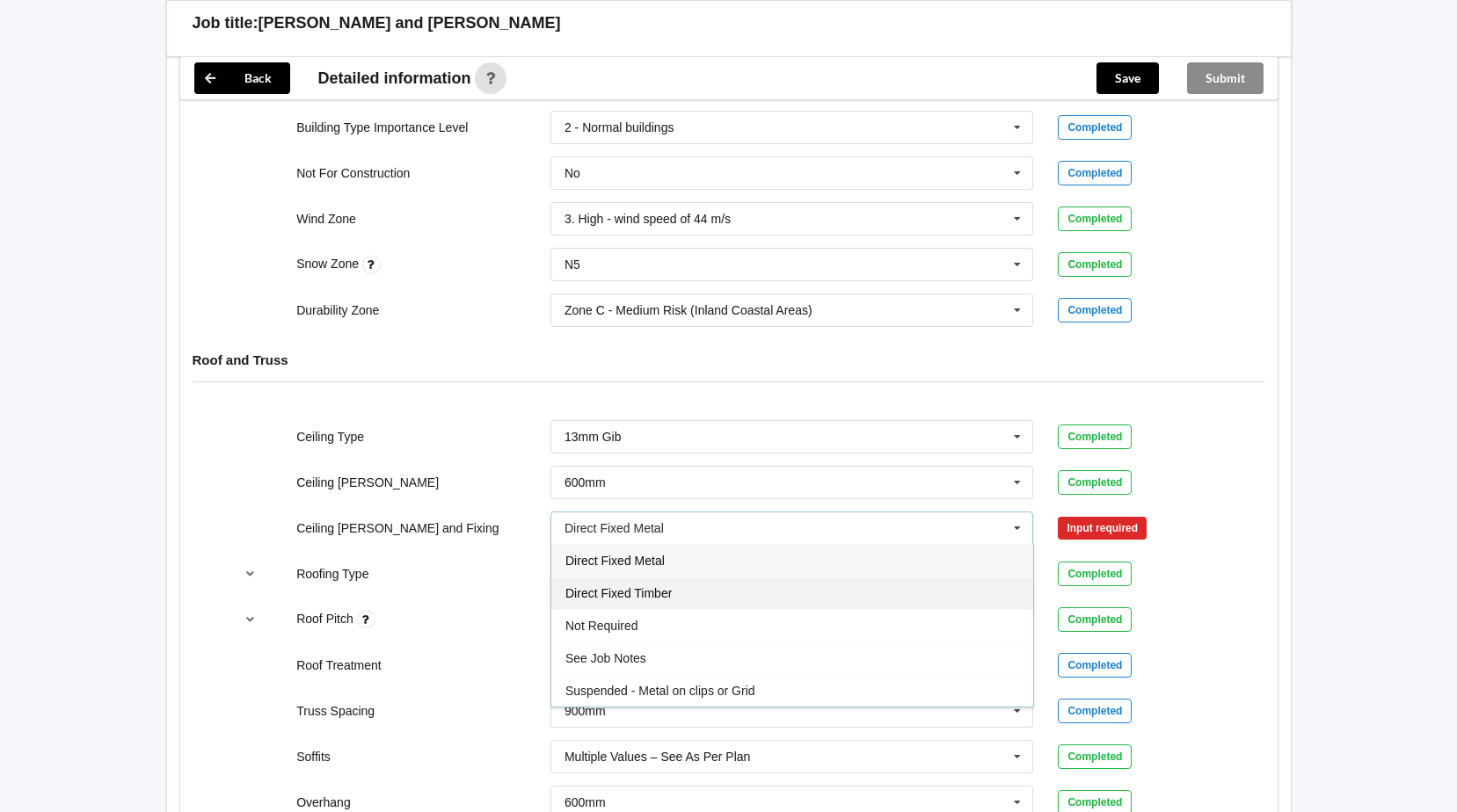
click at [766, 596] on div "Direct Fixed Timber" at bounding box center [792, 592] width 482 height 32
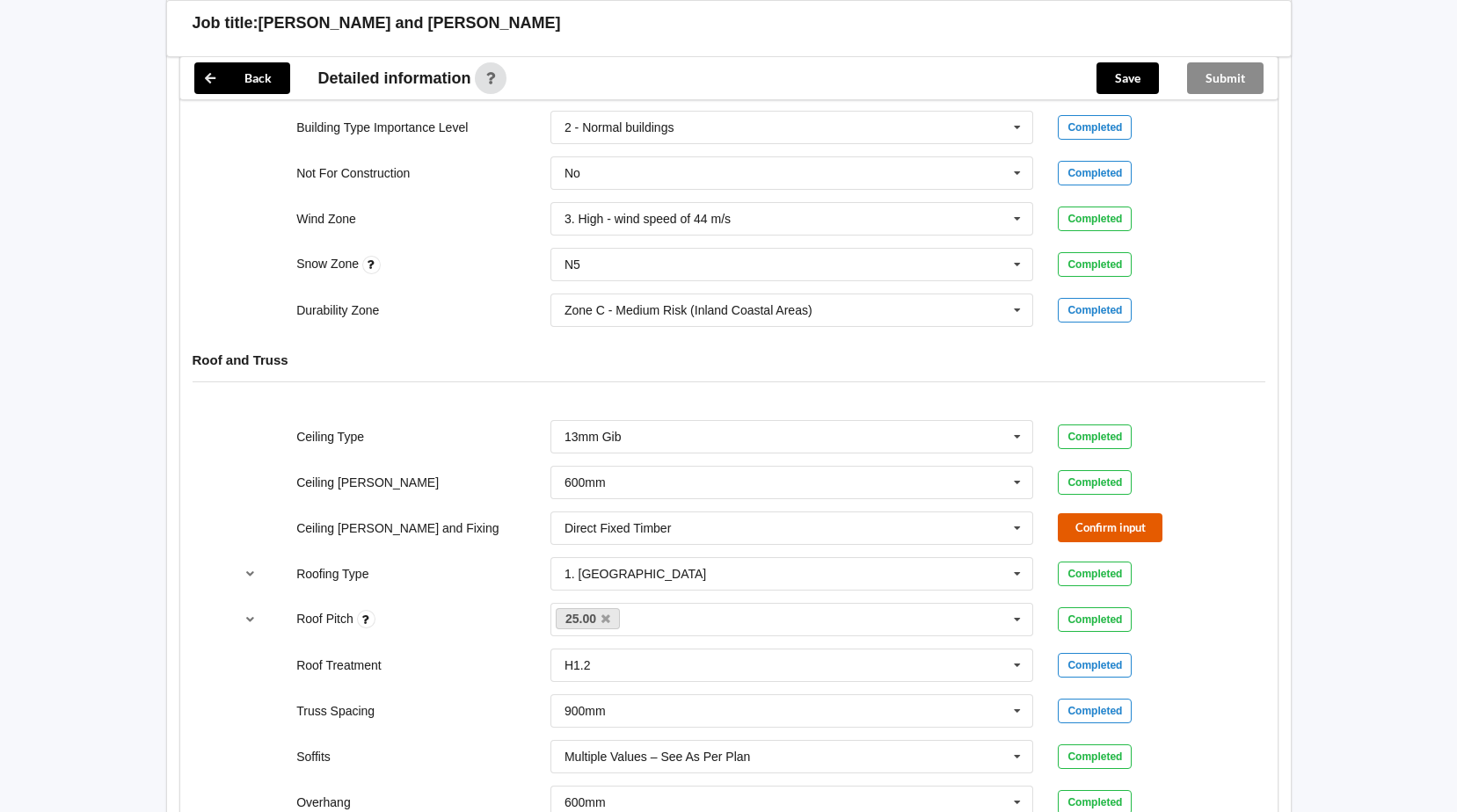
click at [1121, 524] on button "Confirm input" at bounding box center [1109, 528] width 104 height 29
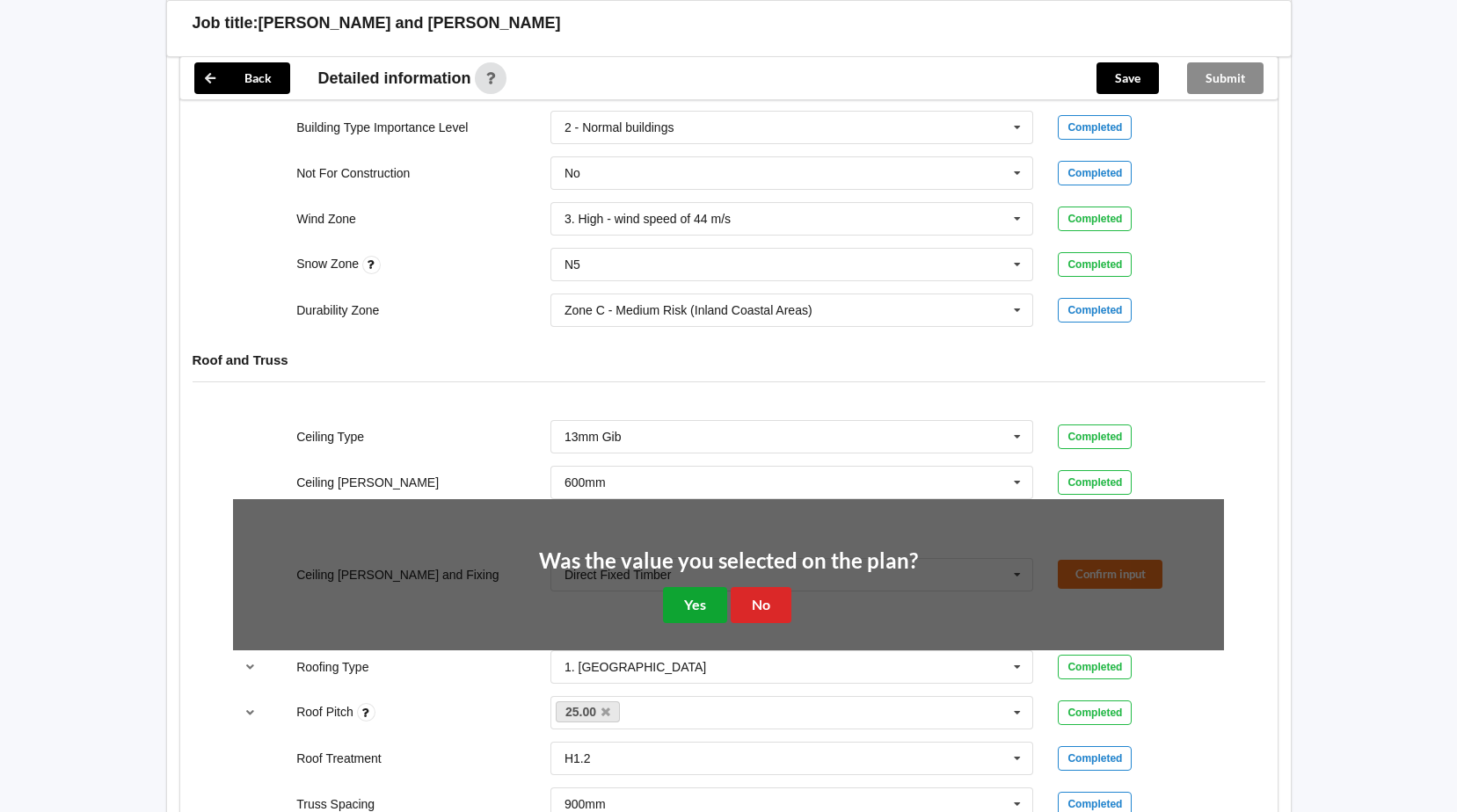
click at [695, 605] on button "Yes" at bounding box center [695, 605] width 64 height 36
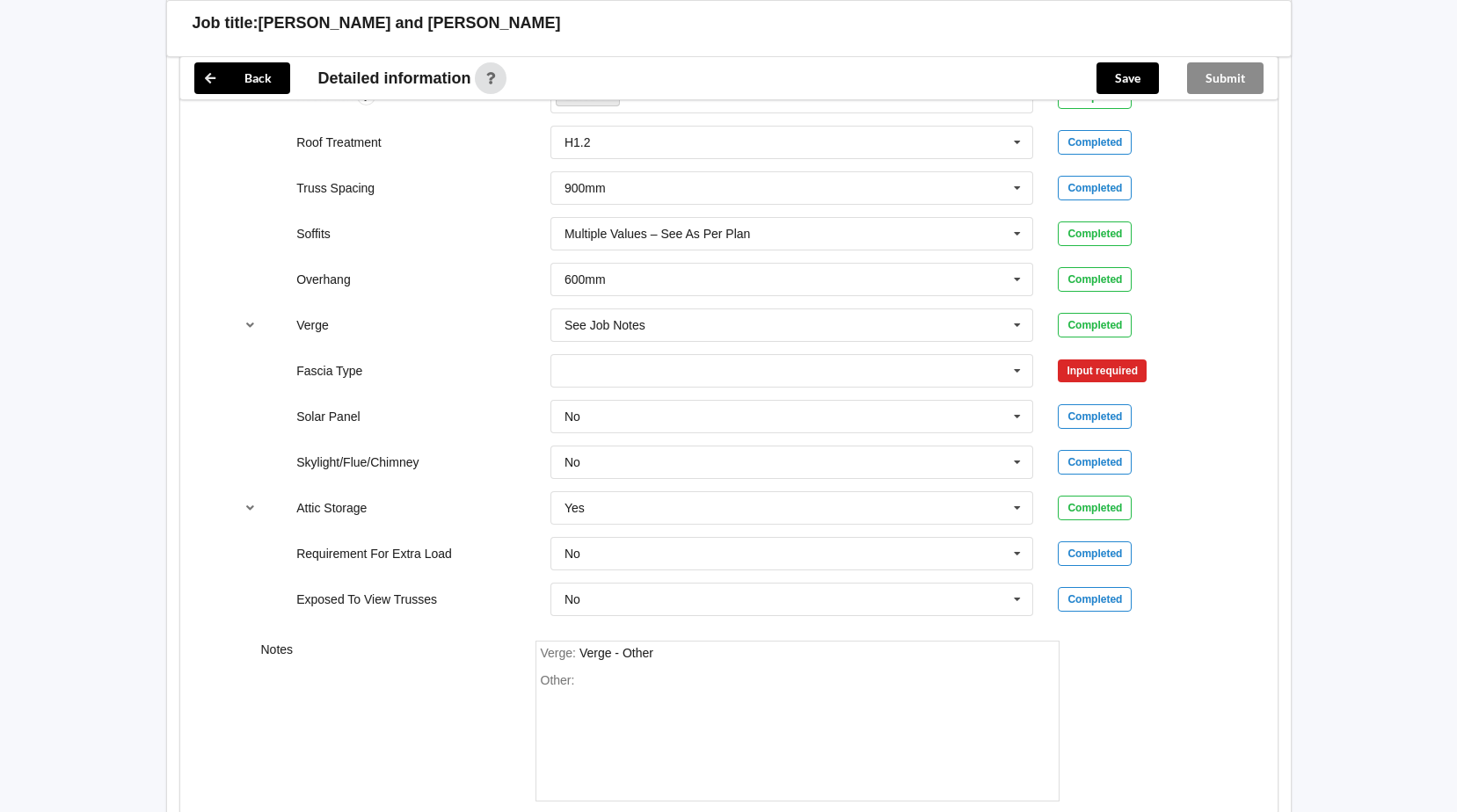
scroll to position [1266, 0]
click at [1017, 364] on icon at bounding box center [1017, 368] width 26 height 32
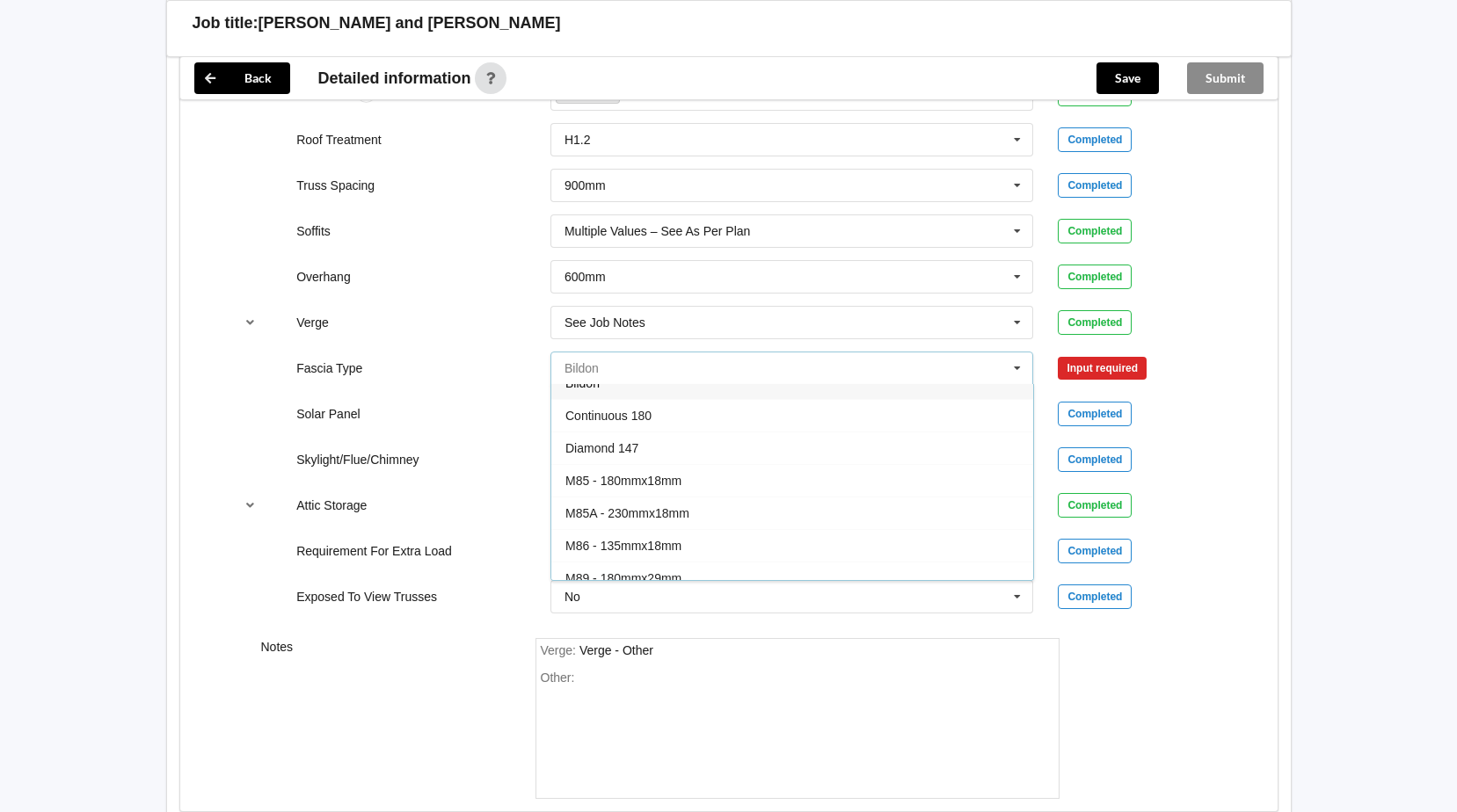
scroll to position [0, 0]
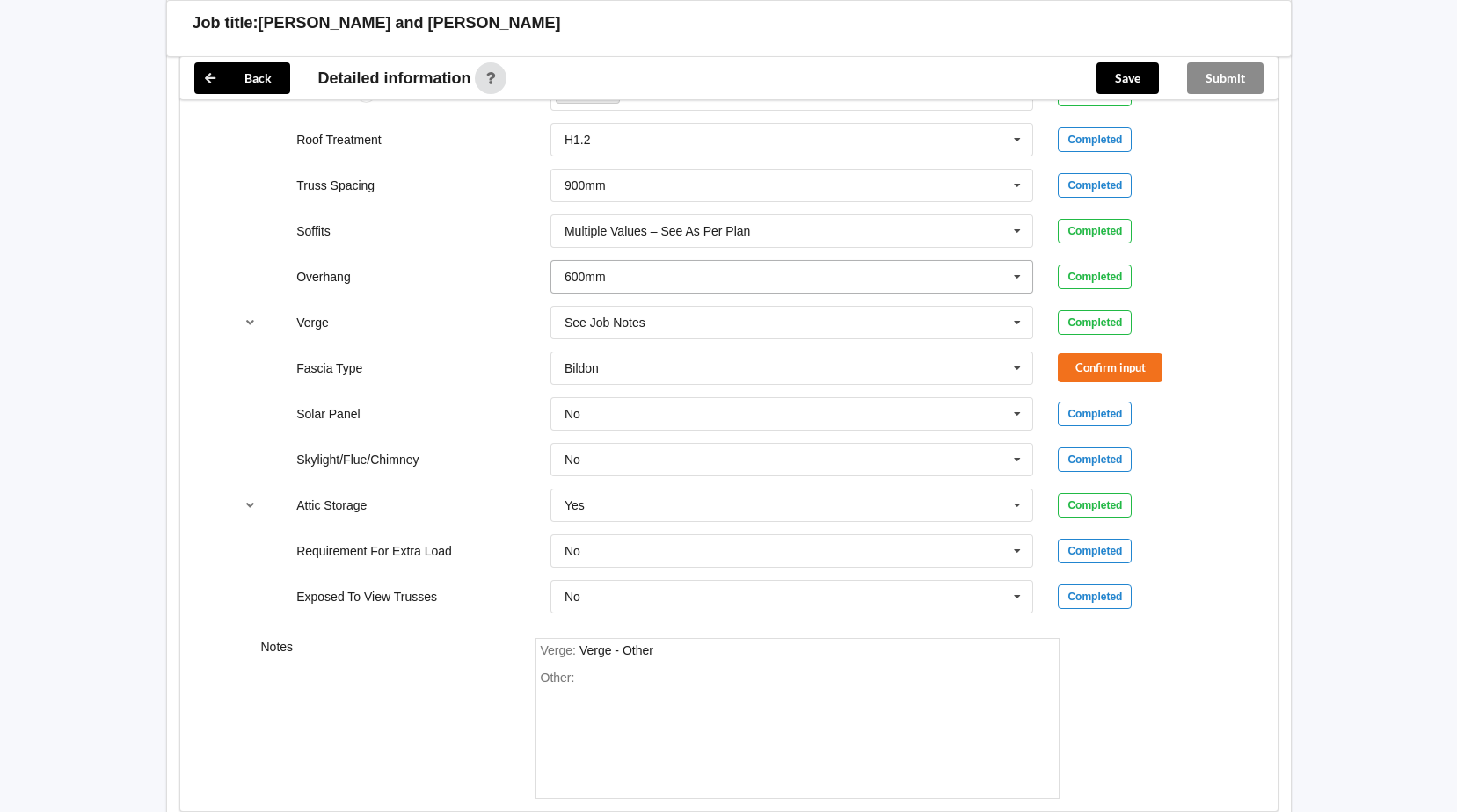
click at [1016, 277] on icon at bounding box center [1017, 277] width 26 height 32
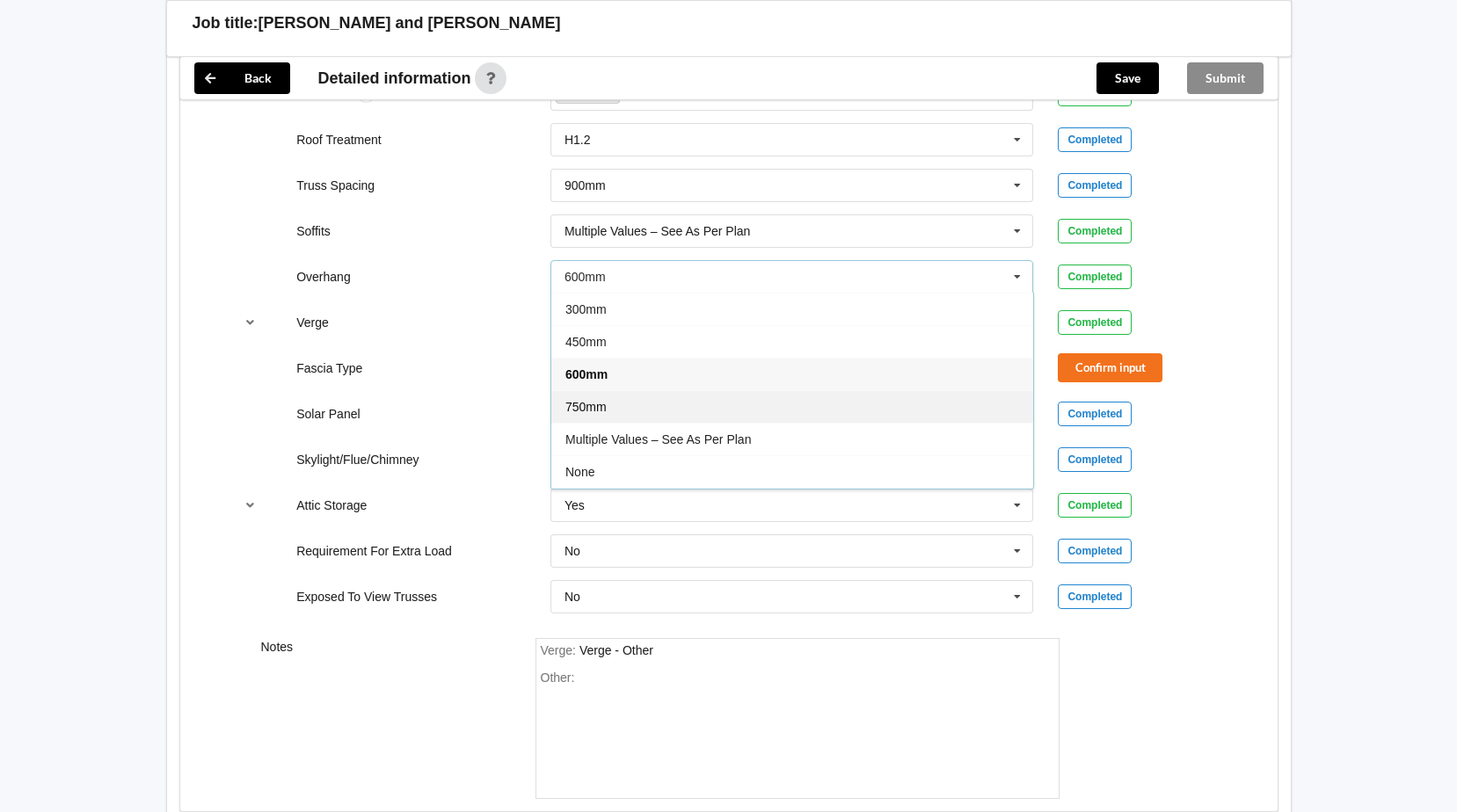
click at [612, 408] on div "750mm" at bounding box center [792, 406] width 482 height 32
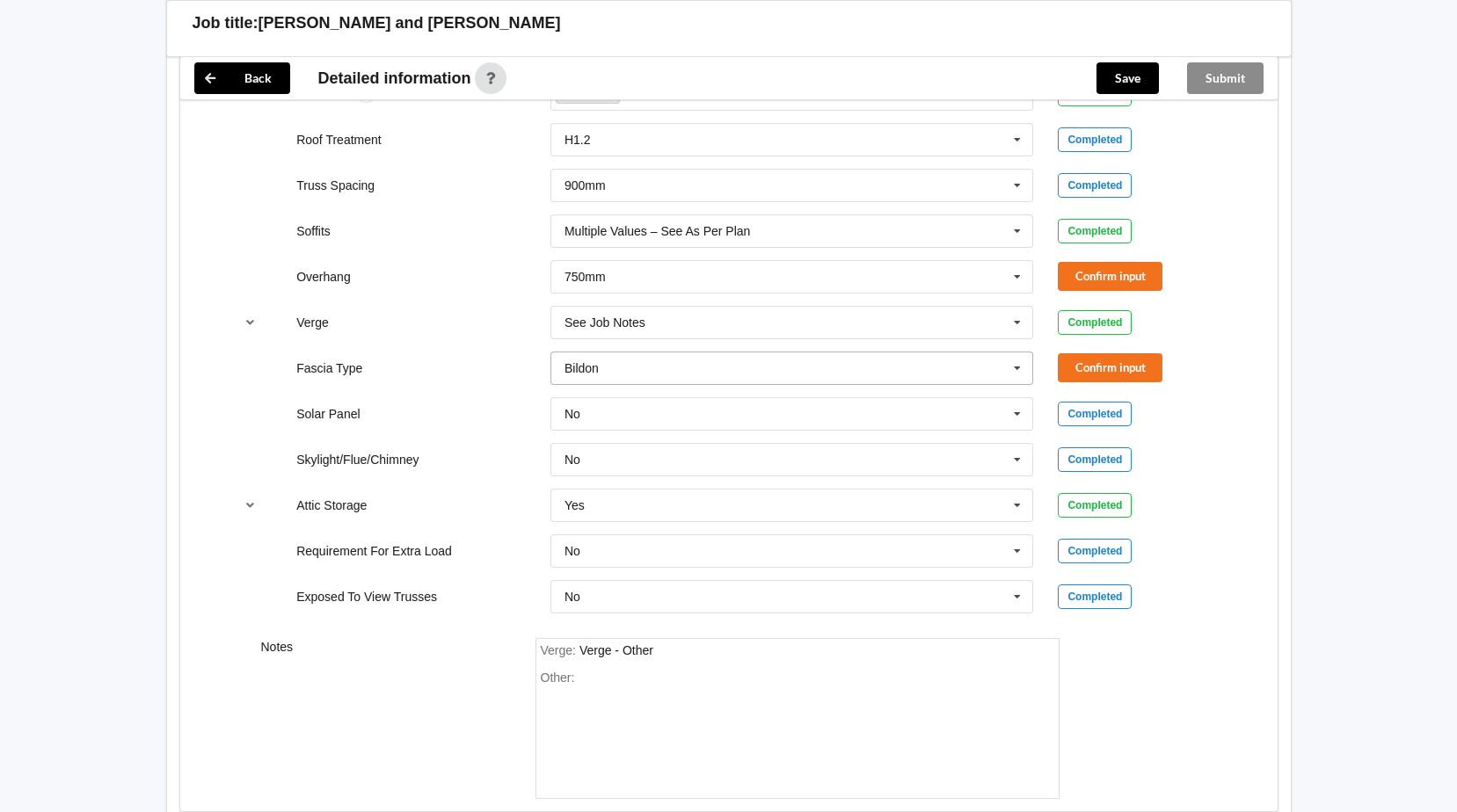
click at [1018, 364] on icon at bounding box center [1017, 368] width 26 height 32
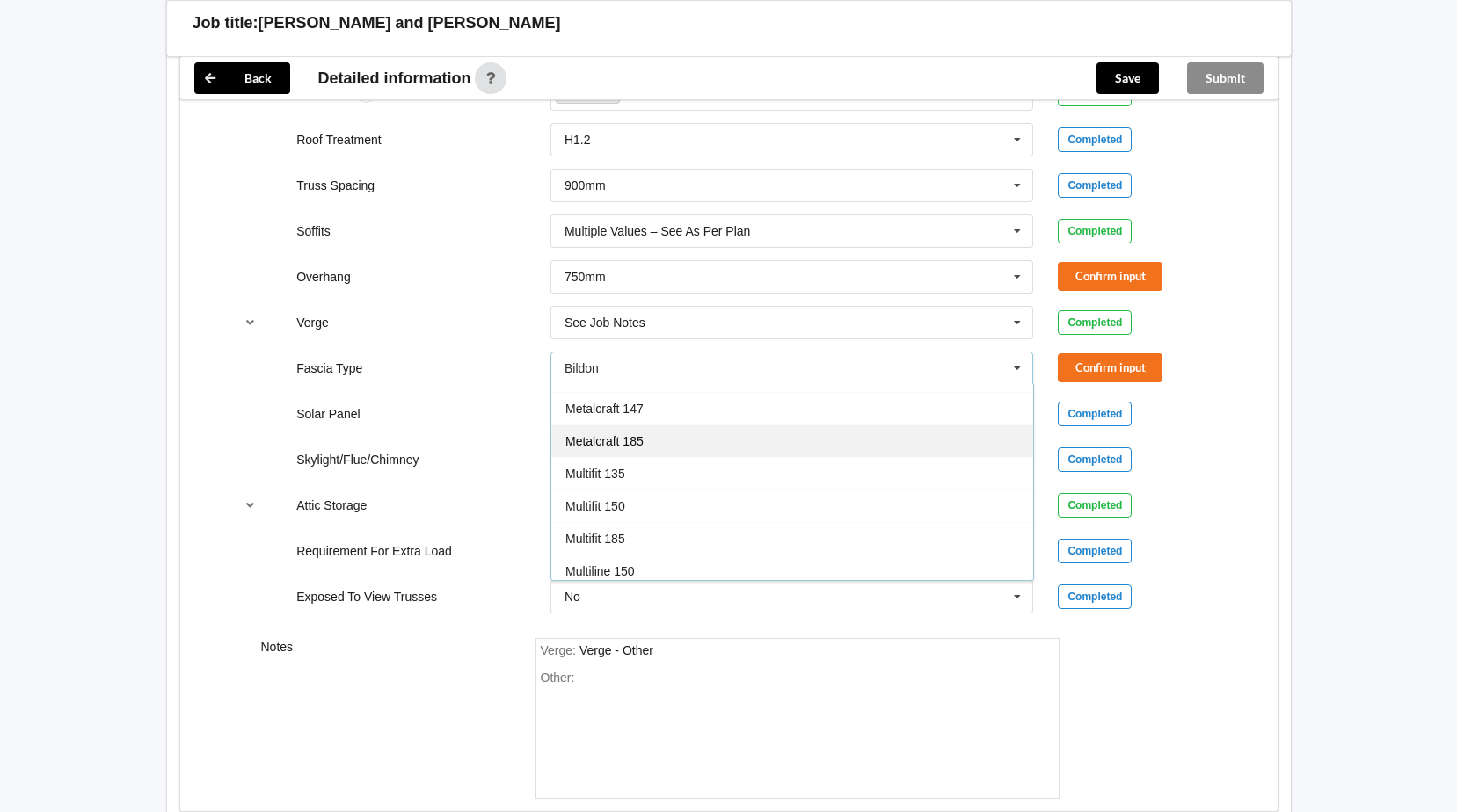
click at [648, 442] on div "Metalcraft 185" at bounding box center [792, 440] width 482 height 32
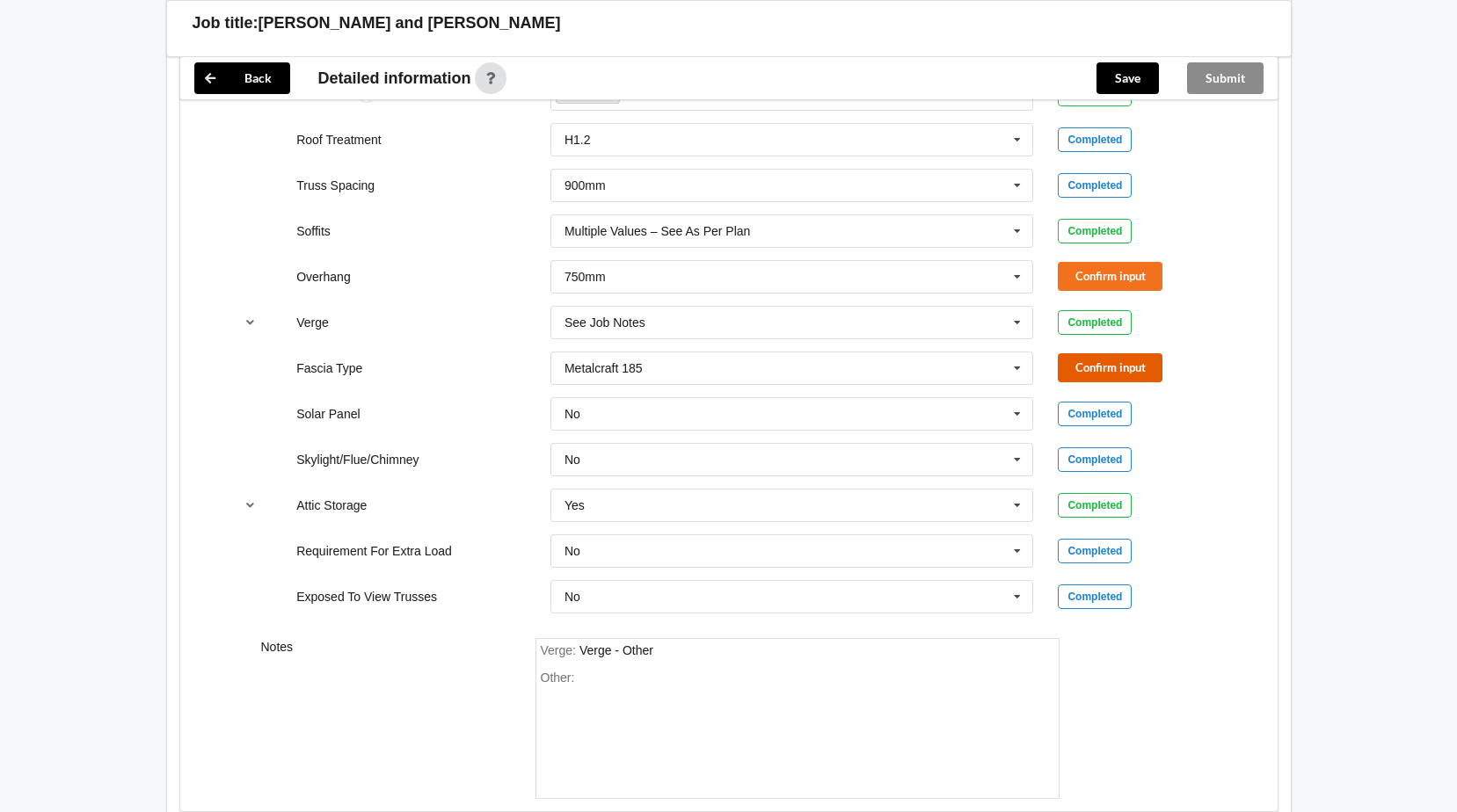
click at [1112, 363] on button "Confirm input" at bounding box center [1109, 368] width 104 height 29
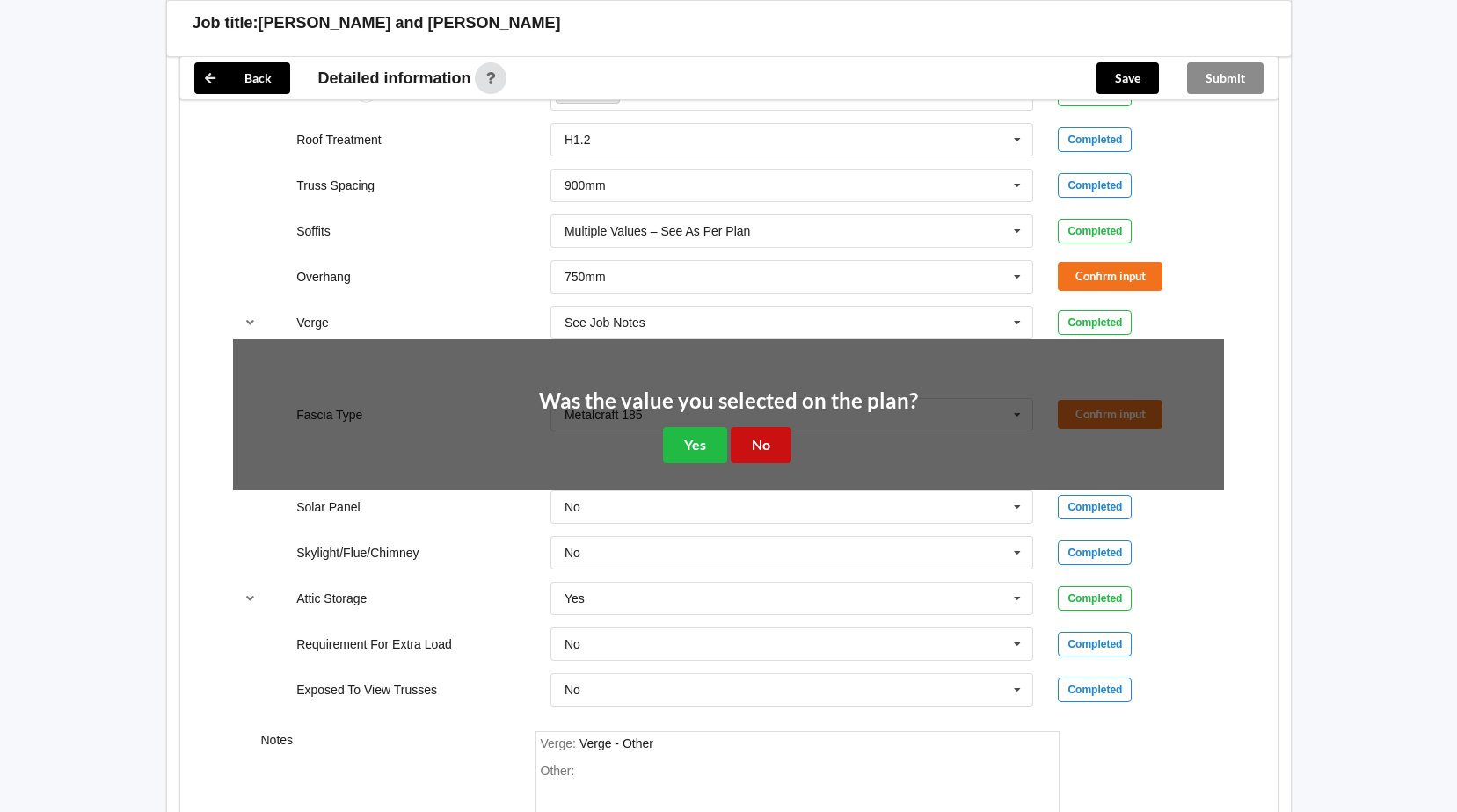
drag, startPoint x: 751, startPoint y: 443, endPoint x: 798, endPoint y: 394, distance: 67.9
click at [752, 440] on button "No" at bounding box center [761, 445] width 60 height 36
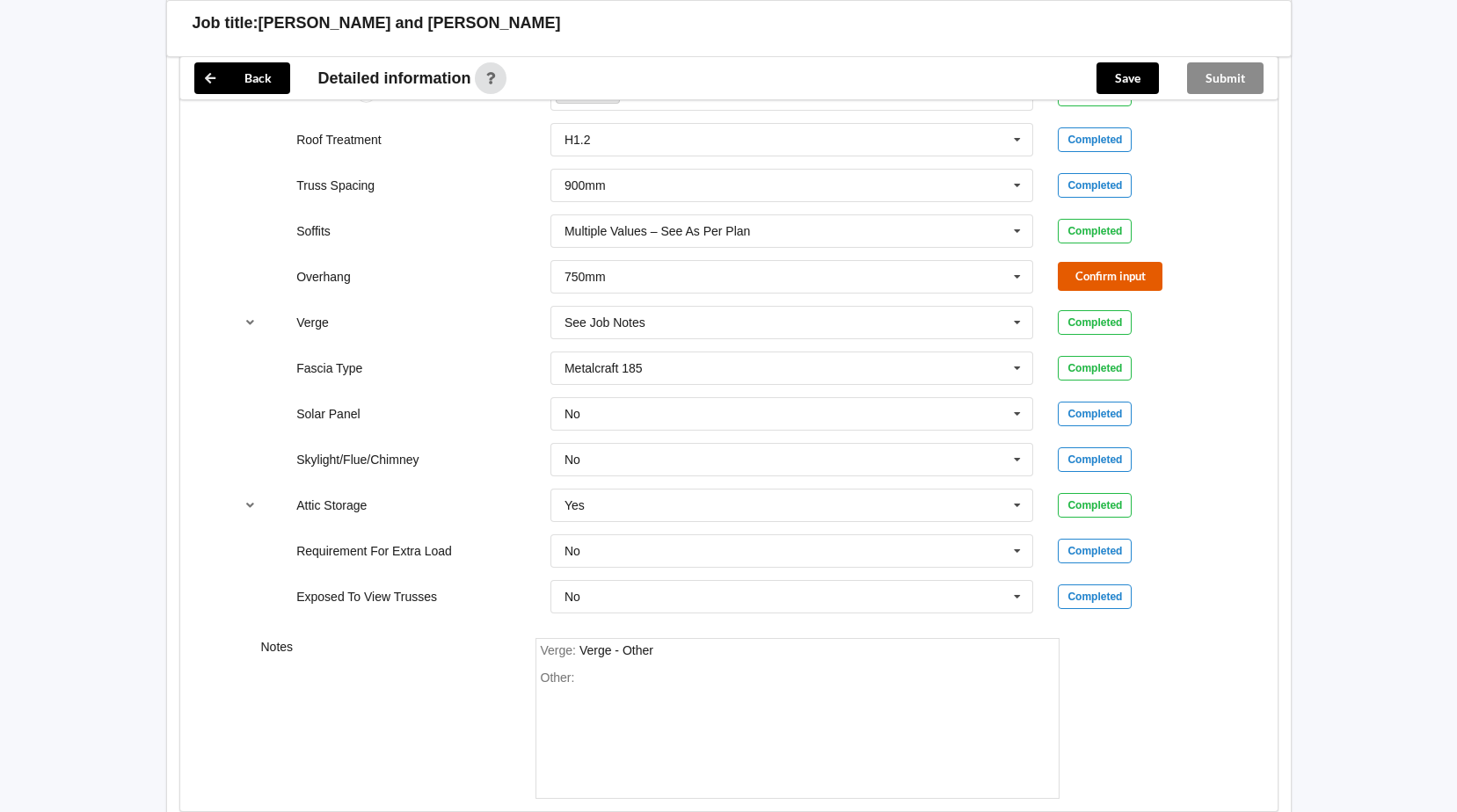
click at [1103, 274] on button "Confirm input" at bounding box center [1109, 277] width 104 height 29
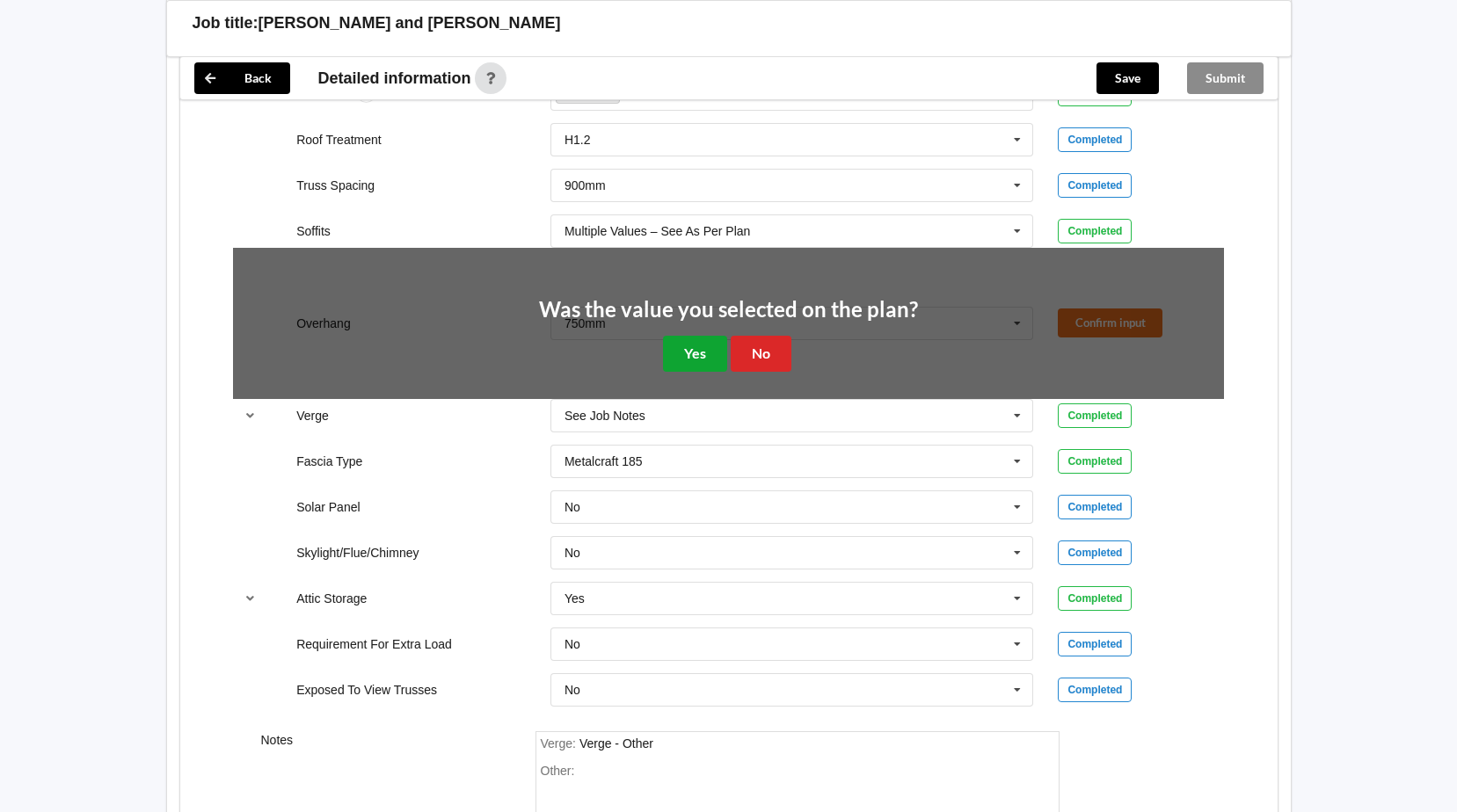
click at [683, 350] on button "Yes" at bounding box center [695, 353] width 64 height 36
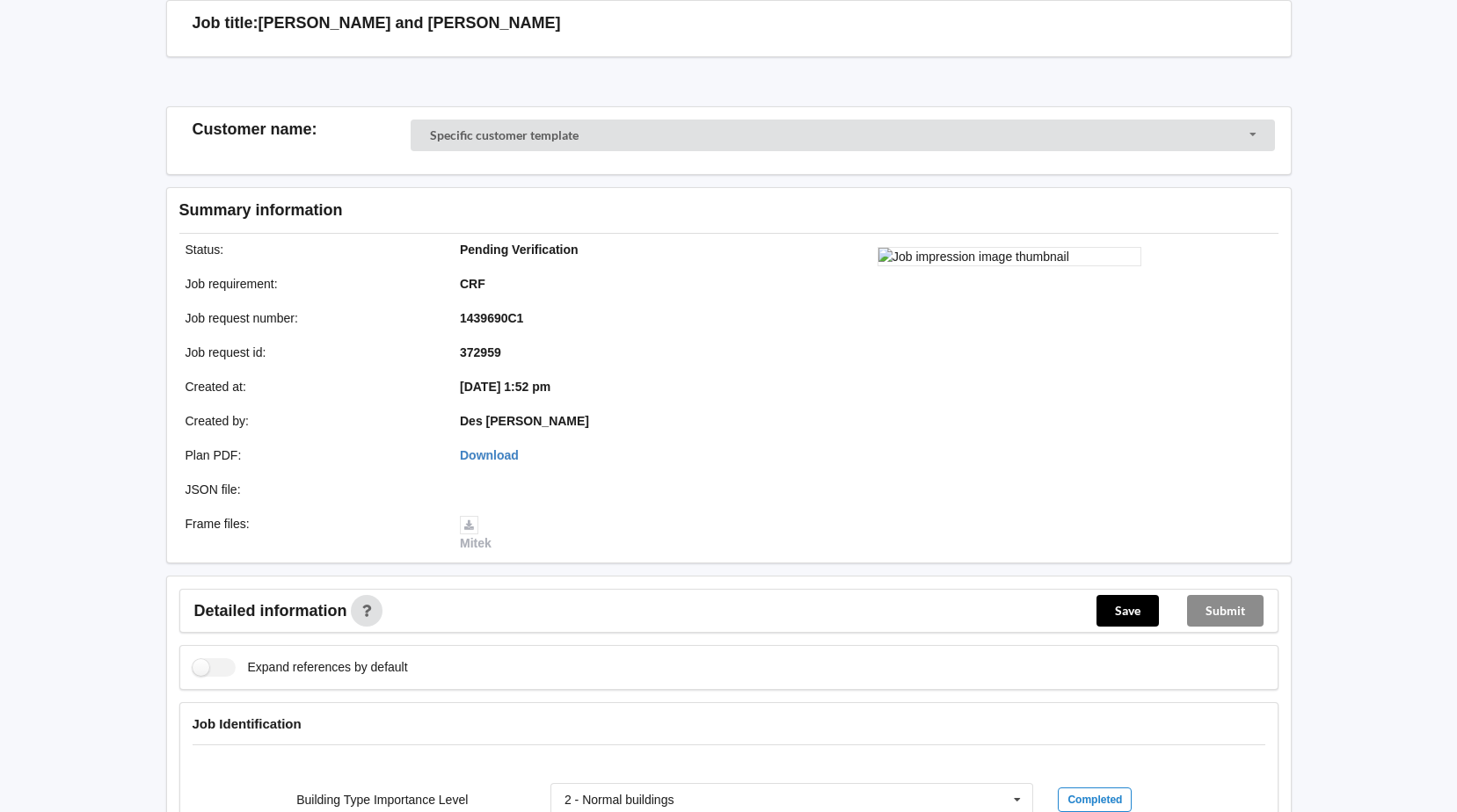
scroll to position [0, 0]
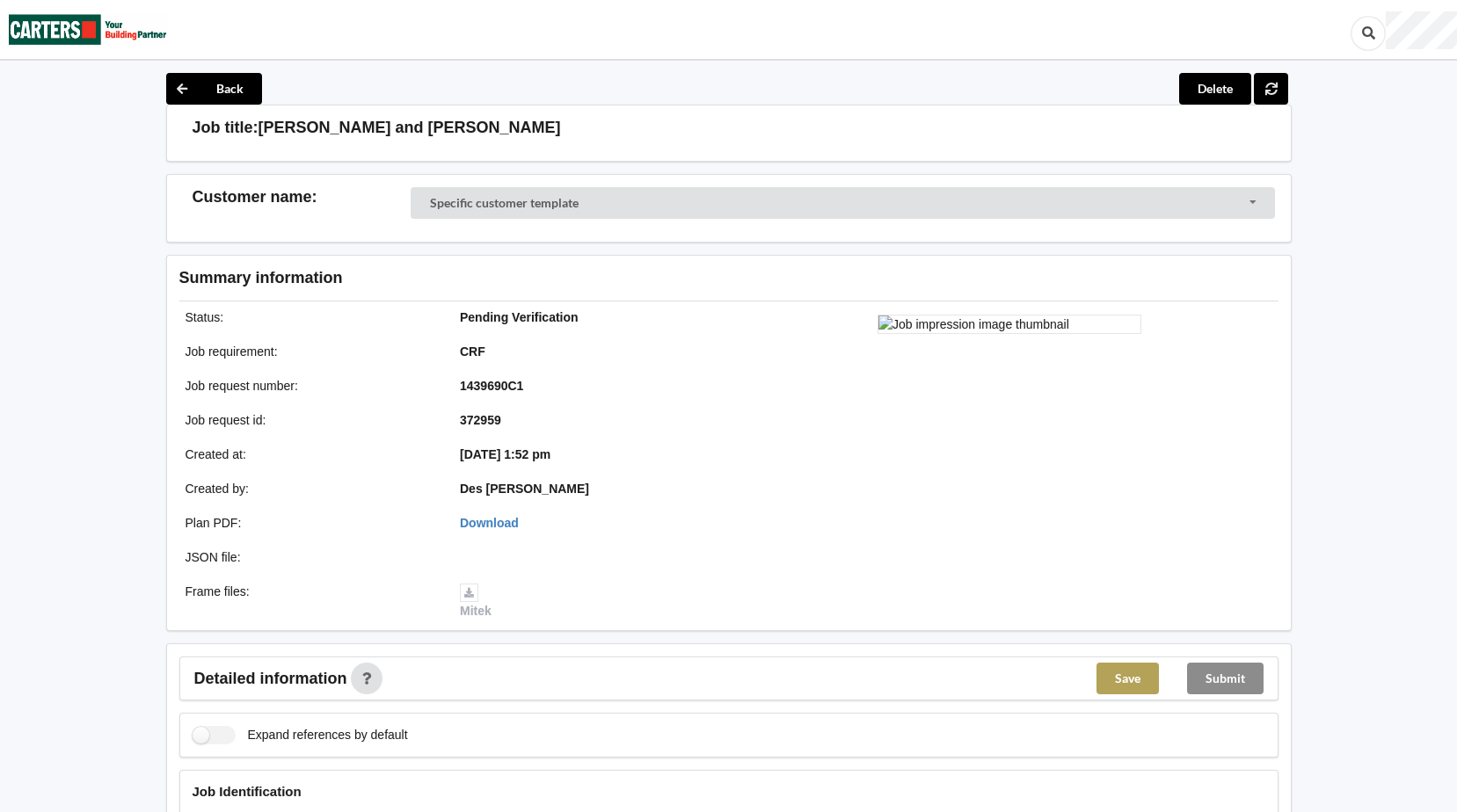
click at [1130, 676] on button "Save" at bounding box center [1128, 679] width 62 height 31
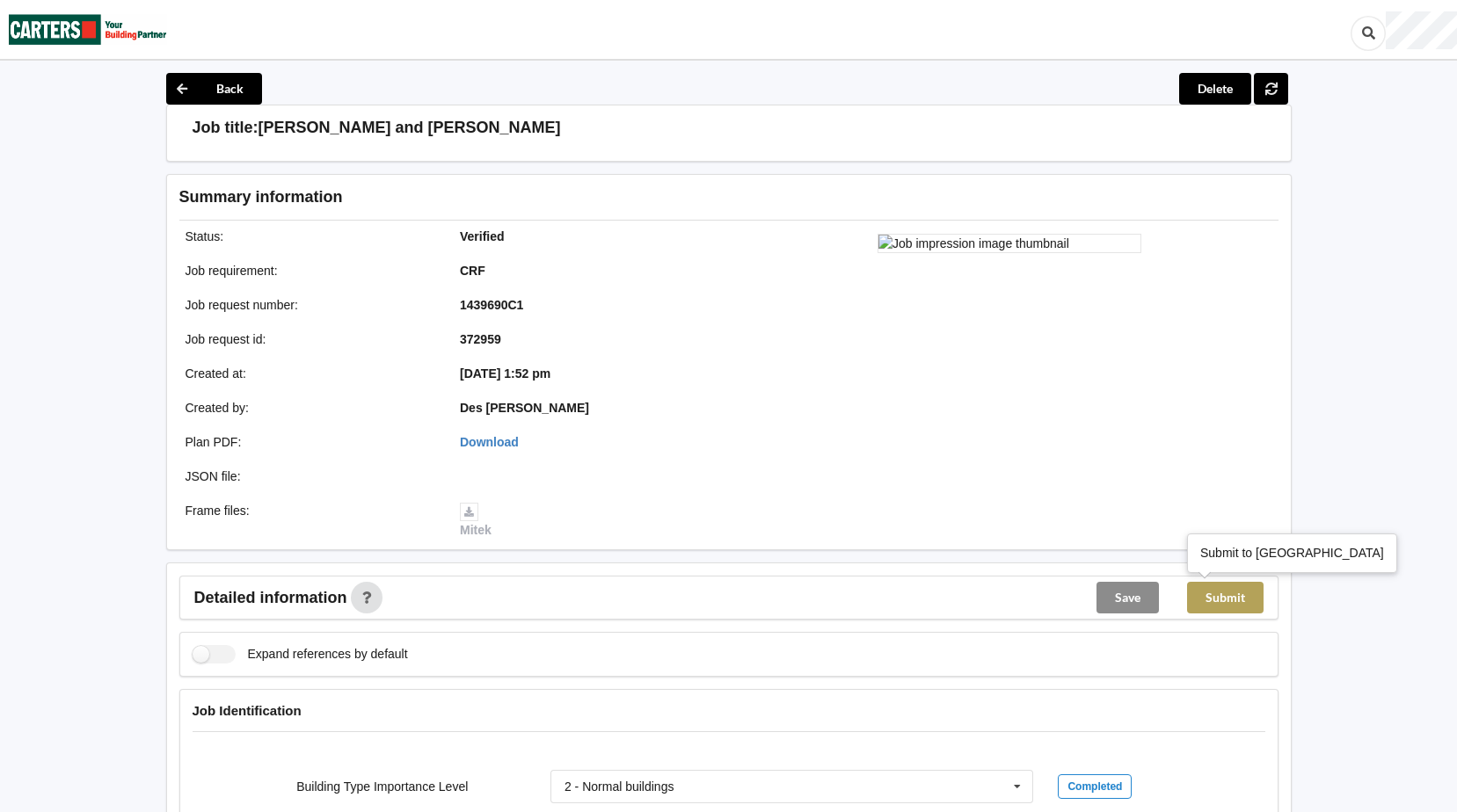
click at [1221, 593] on button "Submit" at bounding box center [1225, 598] width 77 height 31
